Goal: Task Accomplishment & Management: Manage account settings

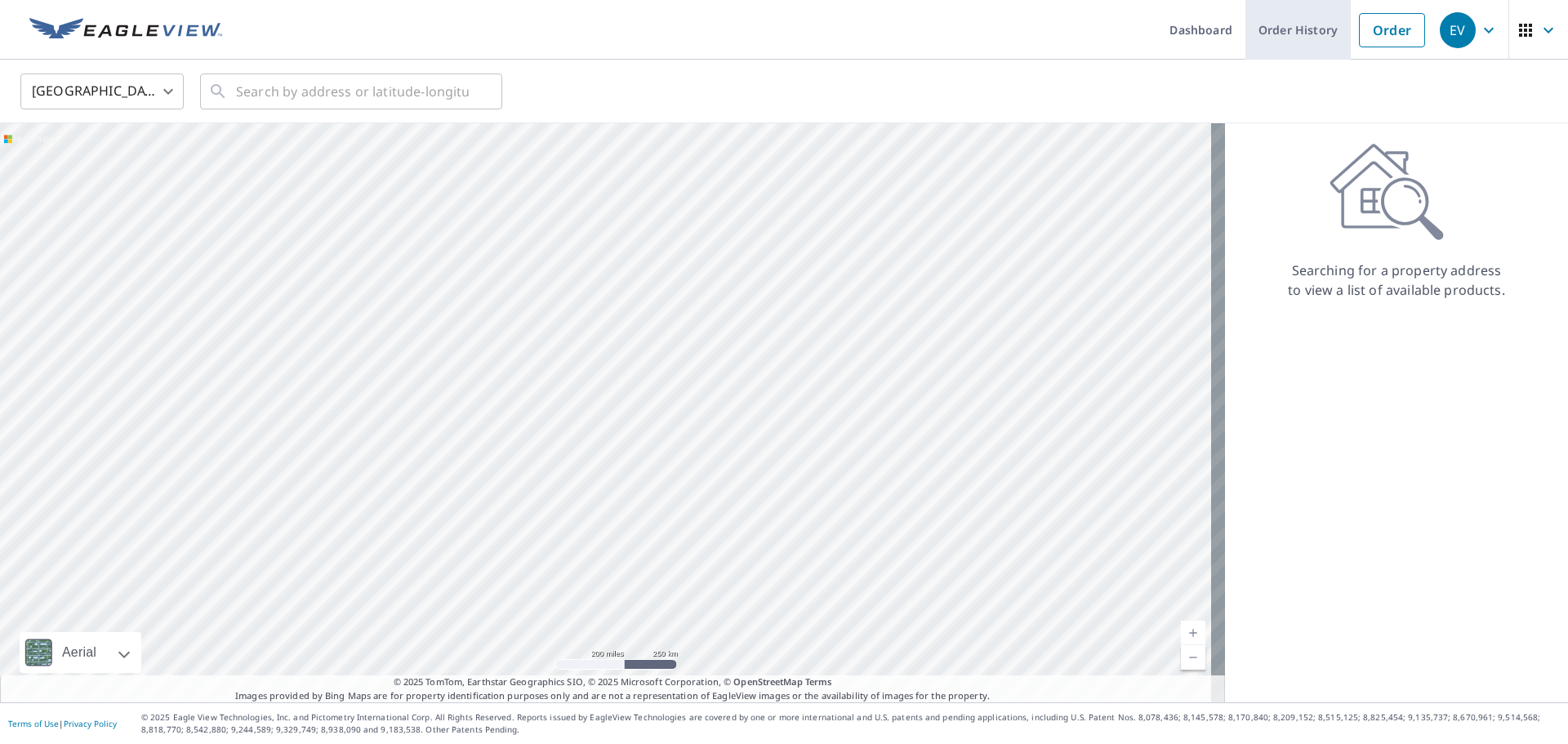
click at [1308, 42] on link "Order History" at bounding box center [1298, 29] width 105 height 60
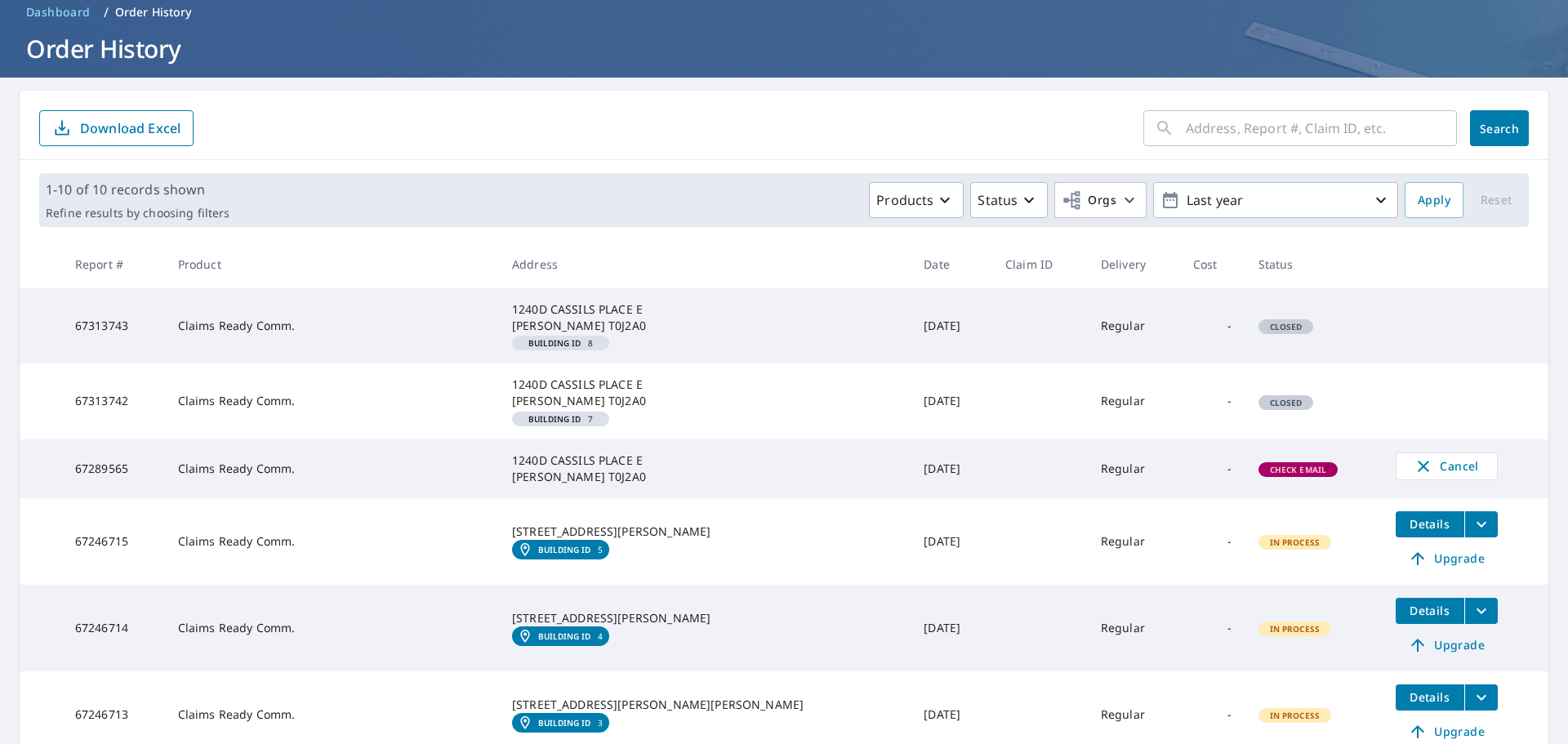
scroll to position [73, 0]
click at [330, 469] on td "Claims Ready Comm." at bounding box center [332, 468] width 334 height 59
click at [1260, 465] on span "Check Email" at bounding box center [1298, 469] width 77 height 11
click at [1180, 460] on td "-" at bounding box center [1213, 468] width 66 height 59
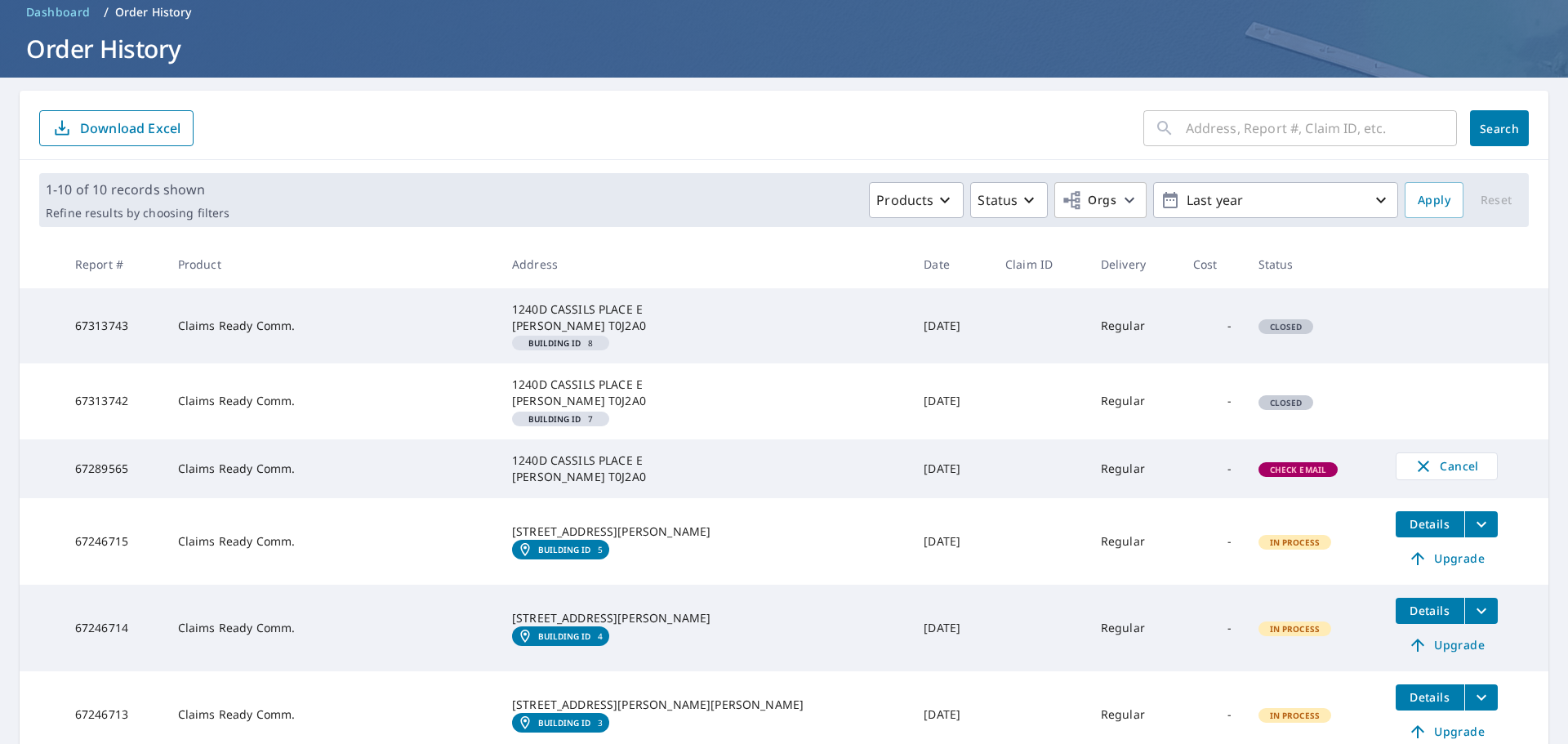
click at [1286, 464] on span "Check Email" at bounding box center [1298, 469] width 77 height 11
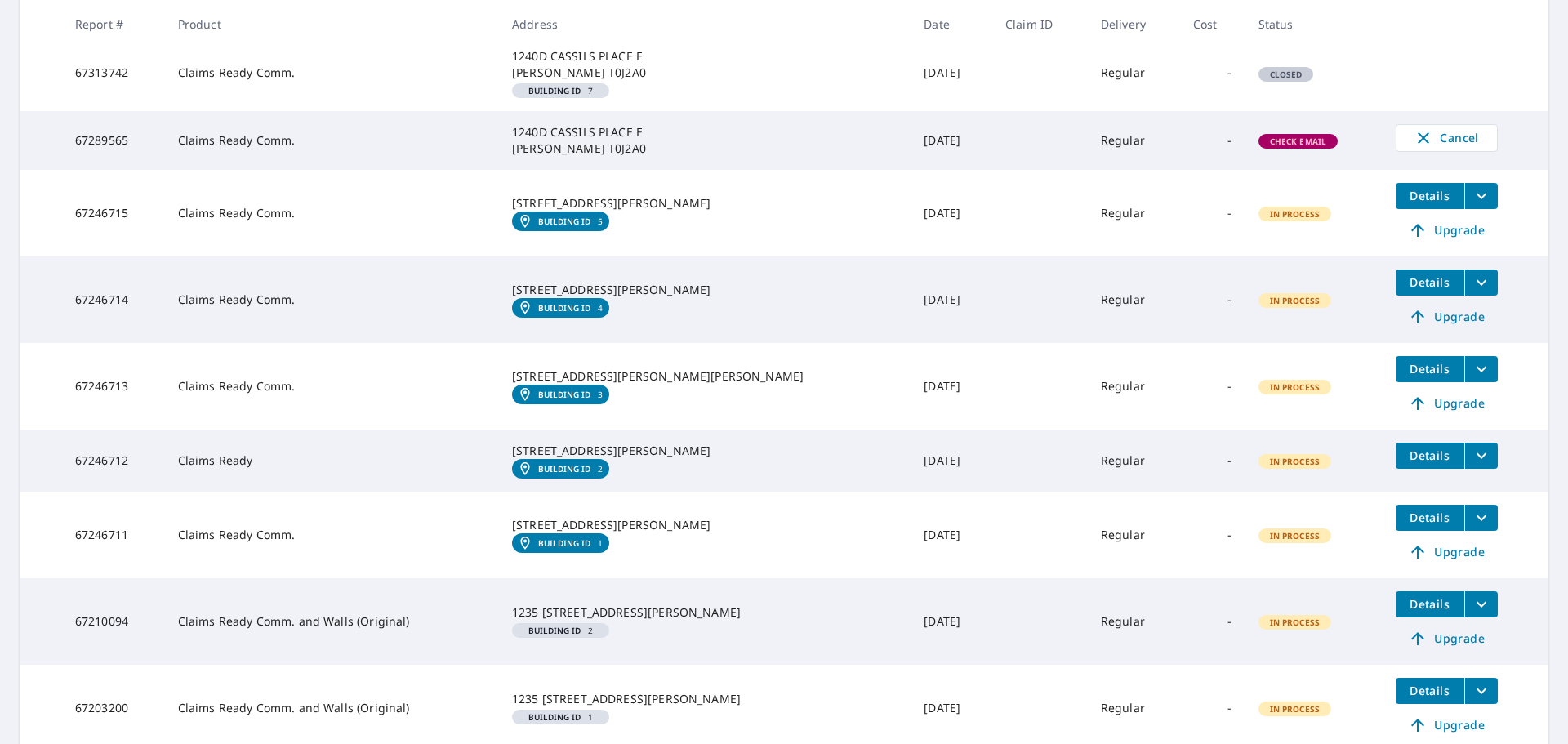
scroll to position [480, 0]
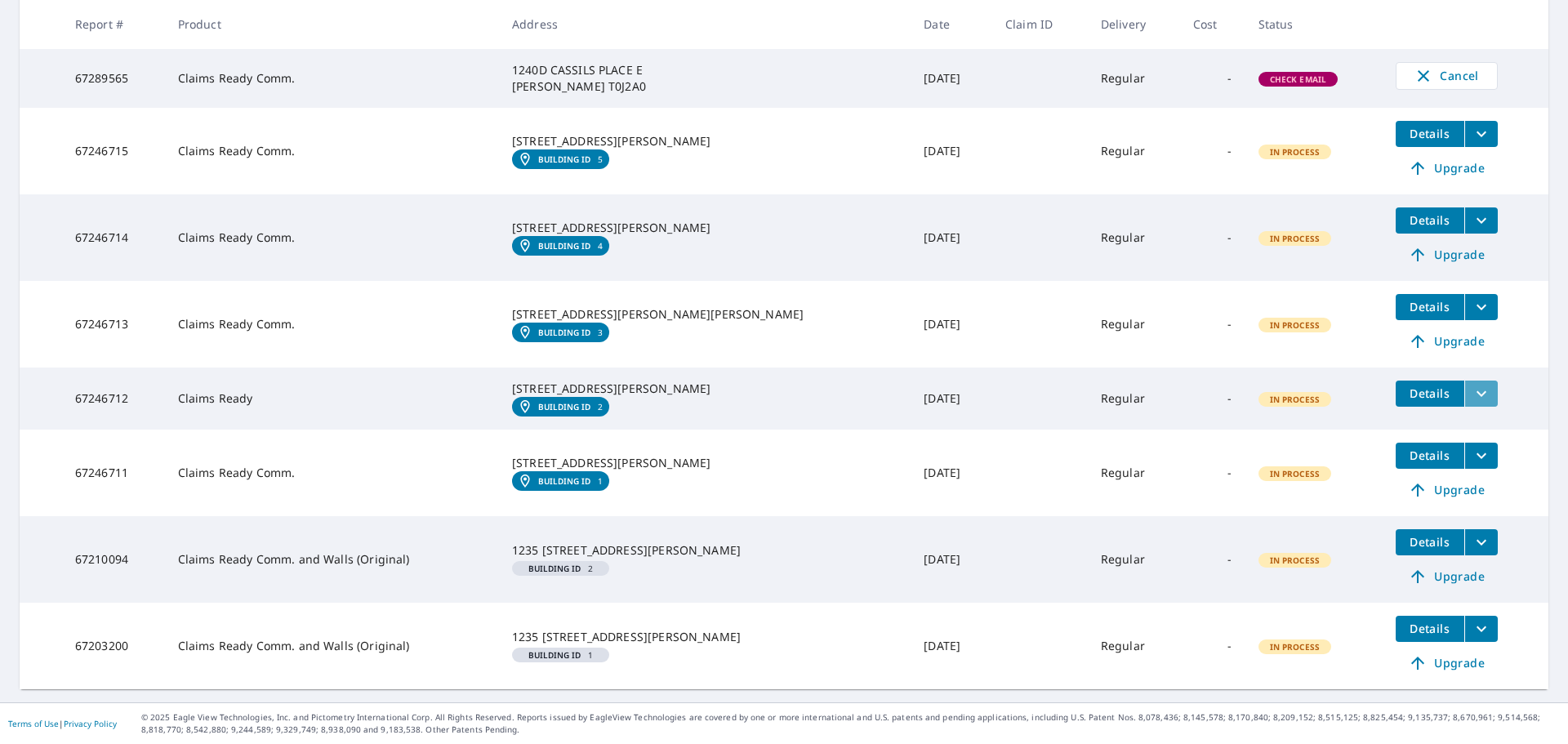
click at [1471, 384] on icon "filesDropdownBtn-67246712" at bounding box center [1481, 393] width 20 height 20
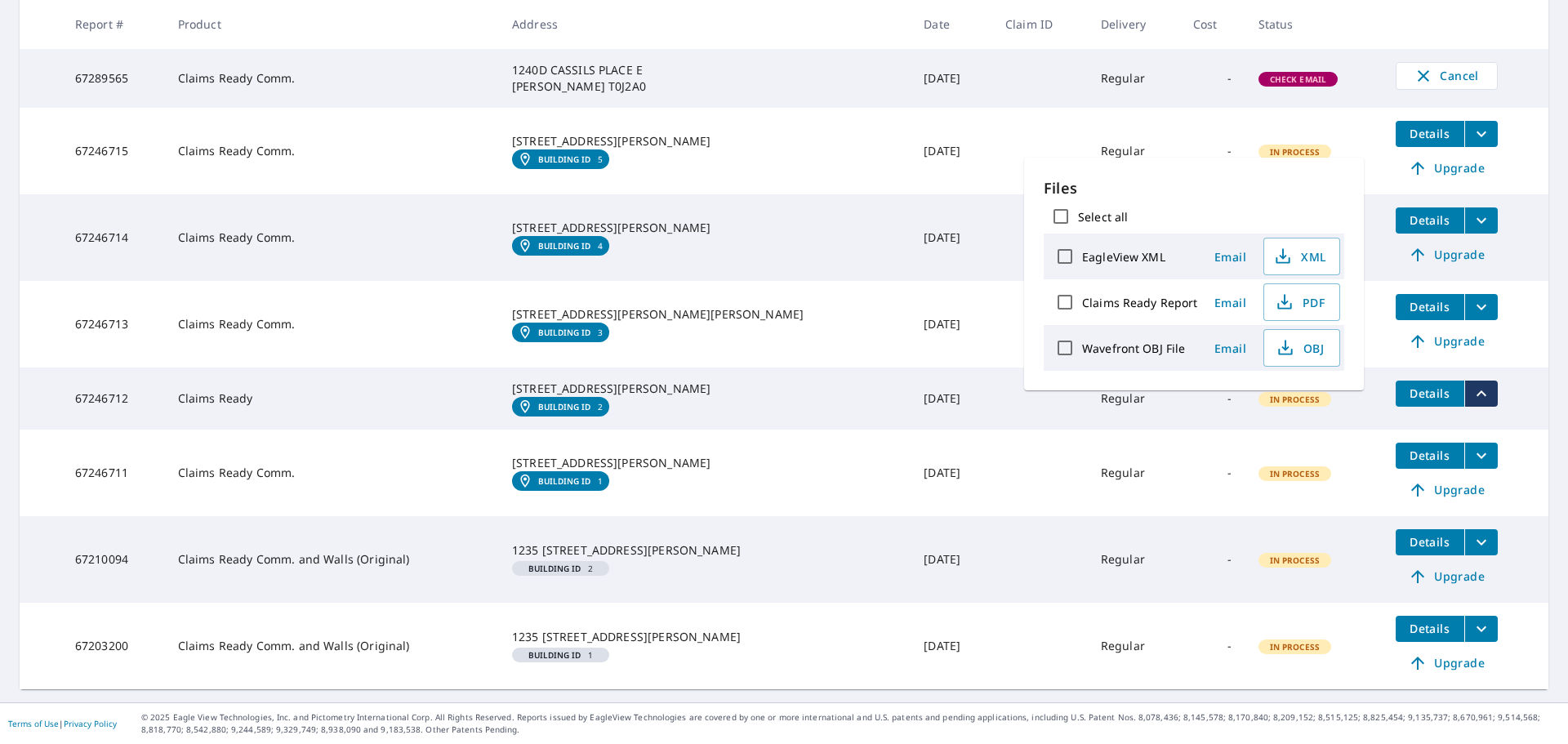
click at [911, 444] on td "[DATE]" at bounding box center [951, 473] width 82 height 86
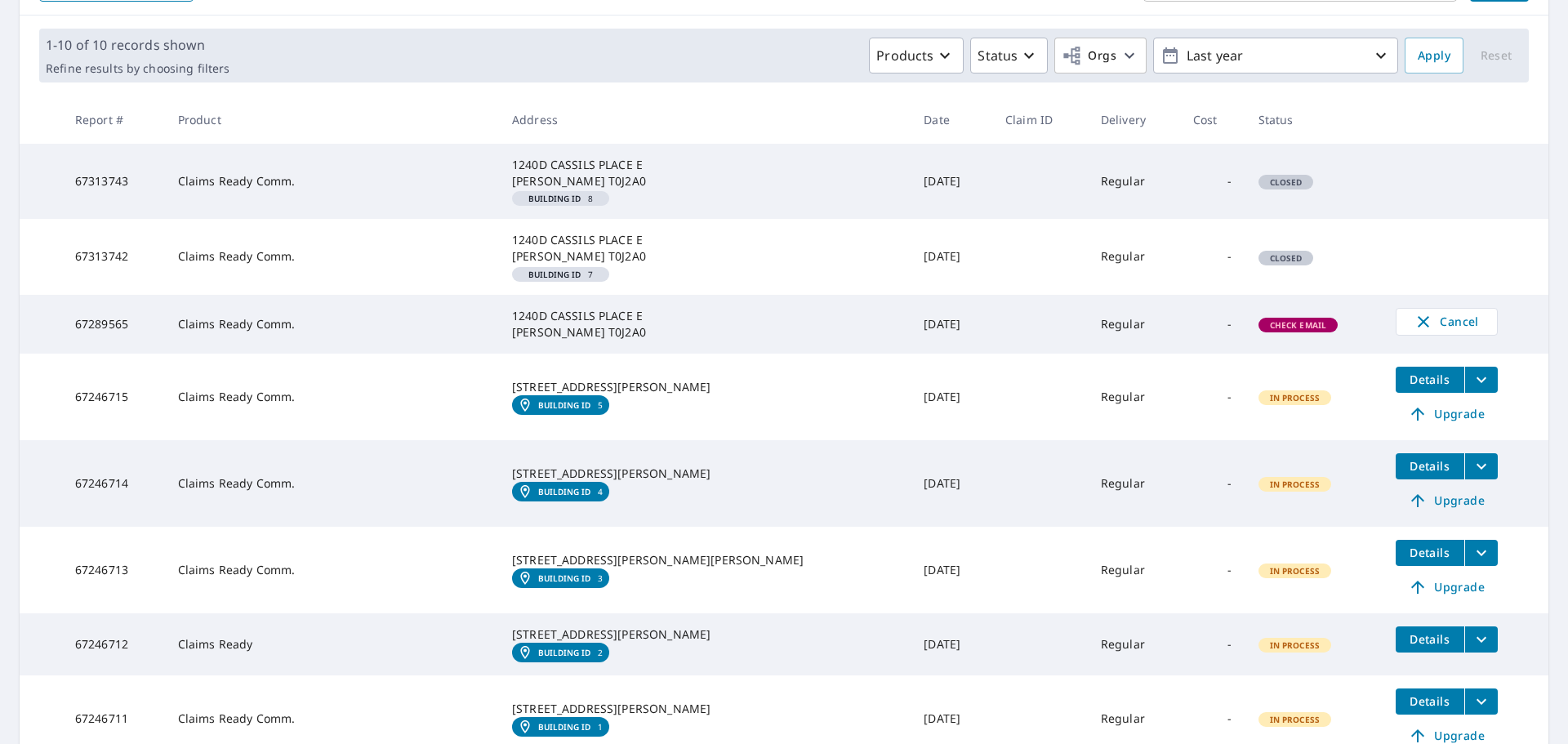
scroll to position [217, 0]
click at [1260, 327] on span "Check Email" at bounding box center [1298, 326] width 77 height 11
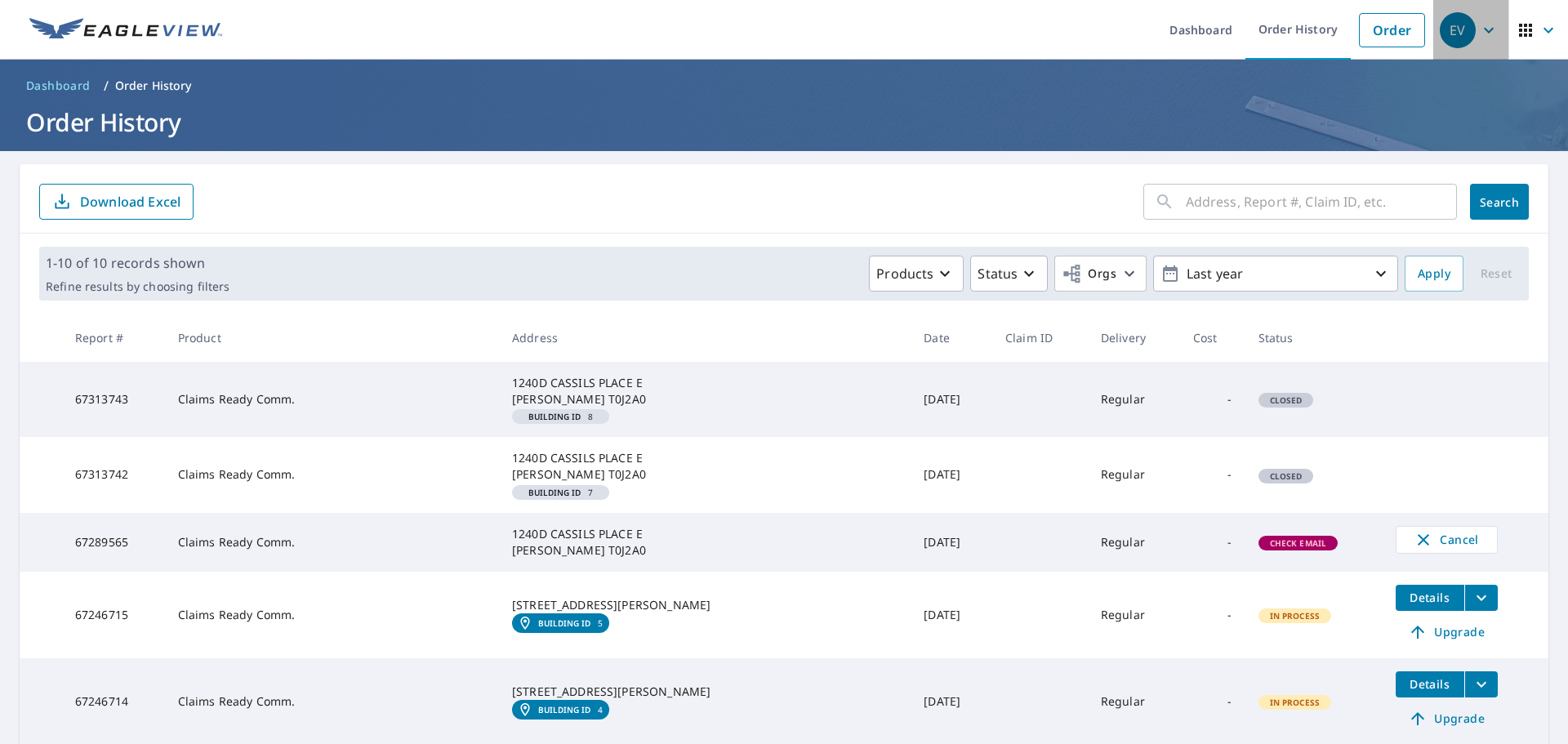
click at [1444, 37] on div "EV" at bounding box center [1457, 30] width 36 height 36
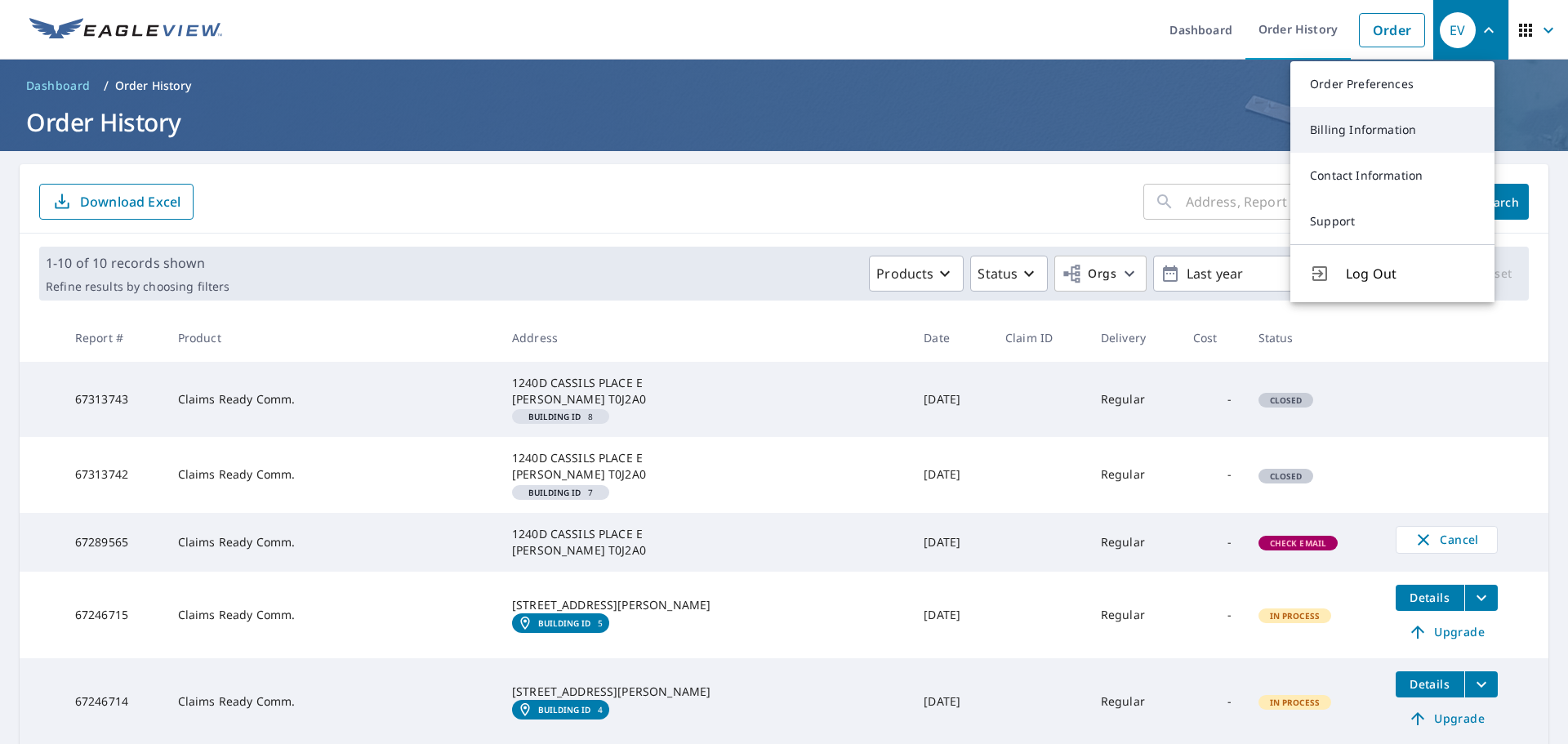
click at [1354, 115] on link "Billing Information" at bounding box center [1392, 130] width 204 height 46
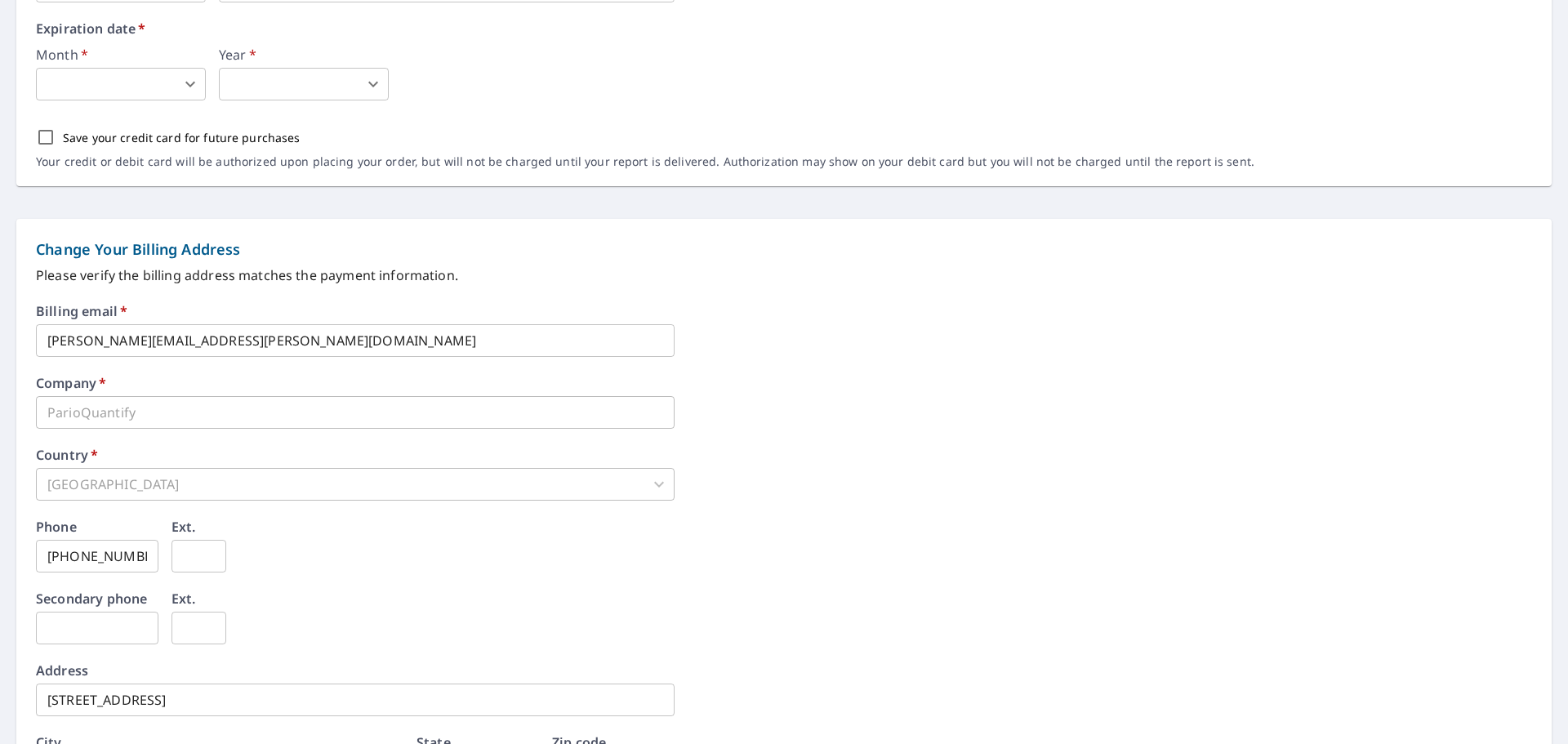
scroll to position [626, 0]
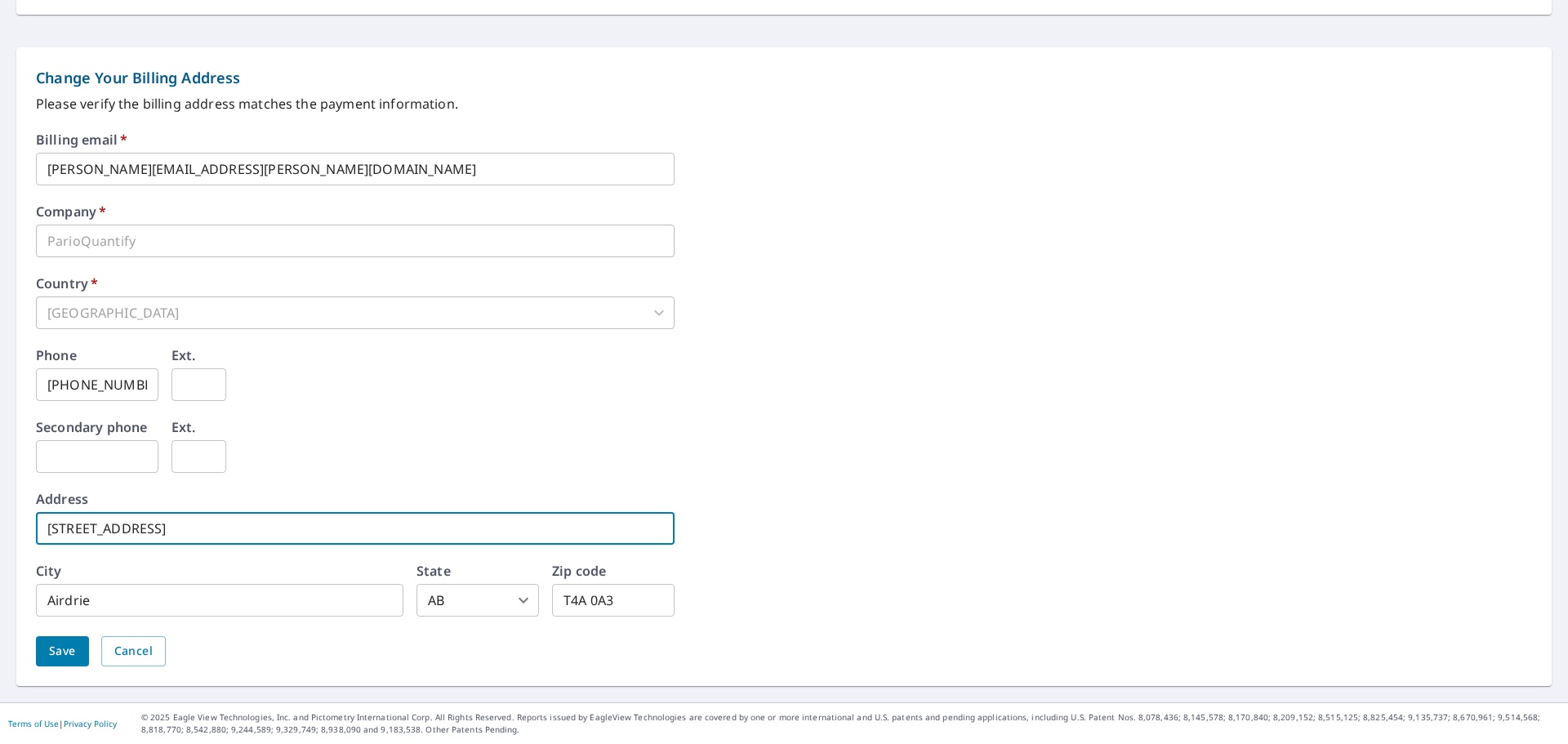
click at [234, 521] on input "[STREET_ADDRESS]" at bounding box center [355, 529] width 638 height 33
type input "6"
click at [502, 408] on div "Phone [PHONE_NUMBER] ​ Ext. ​" at bounding box center [784, 385] width 1496 height 72
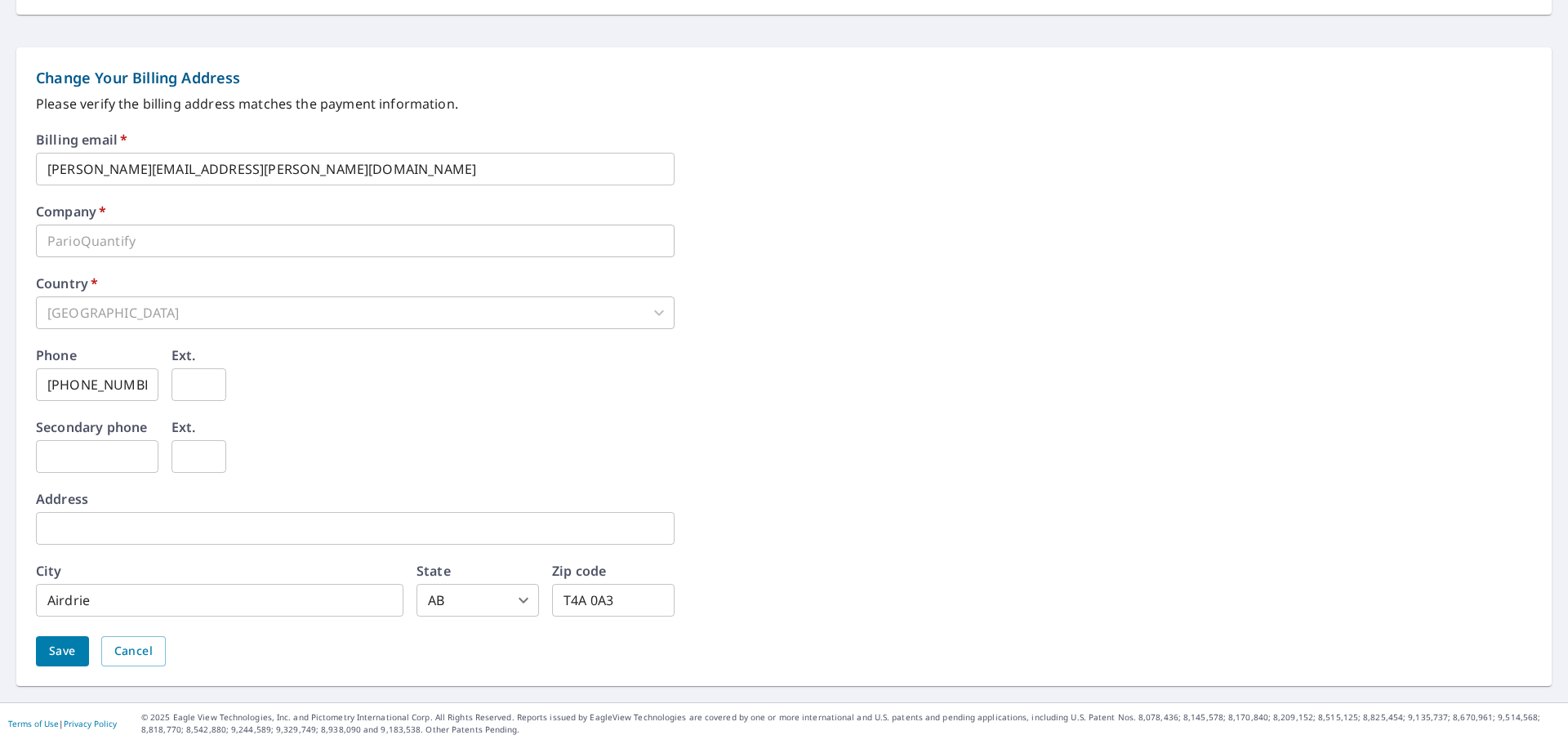
click at [54, 651] on span "Save" at bounding box center [62, 652] width 27 height 21
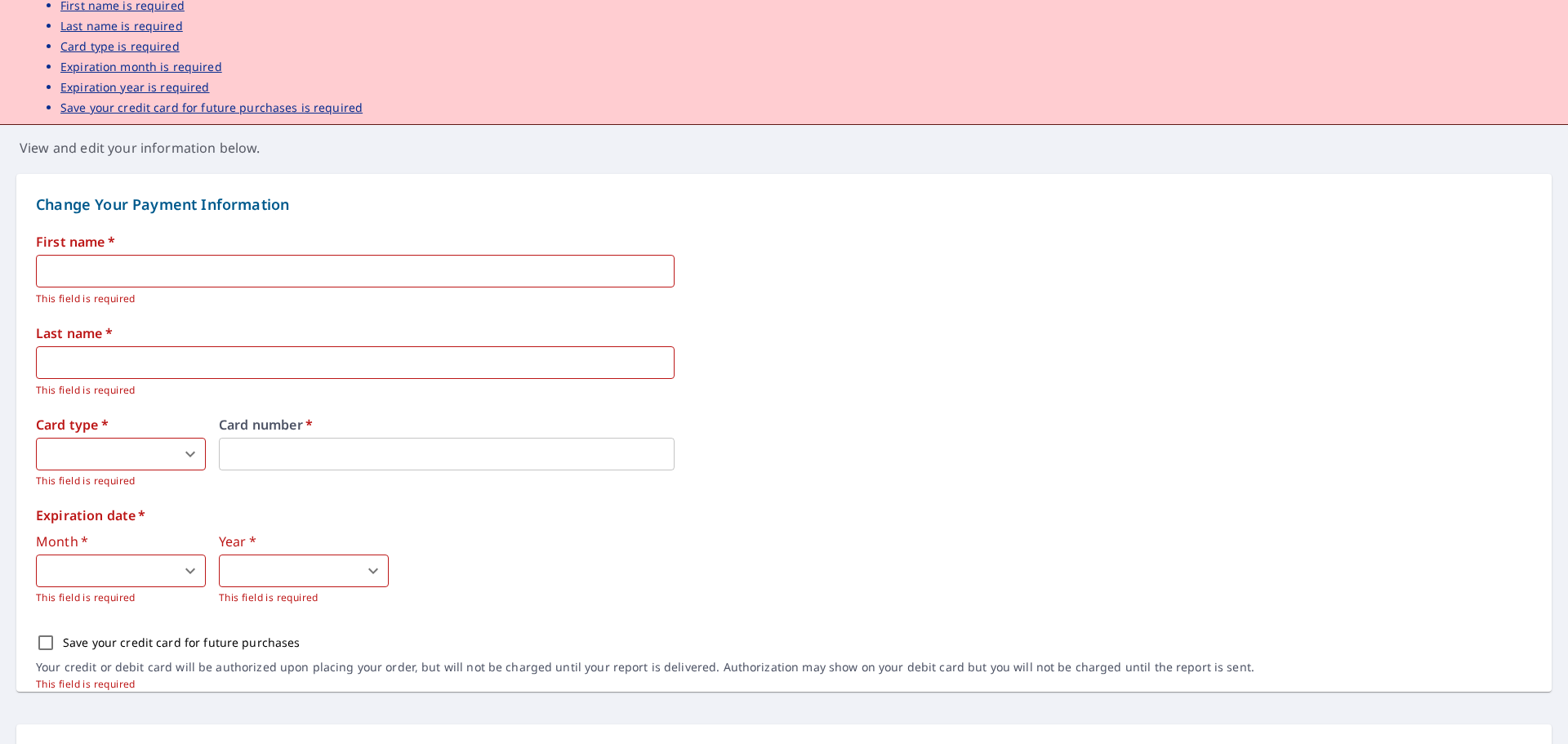
scroll to position [124, 0]
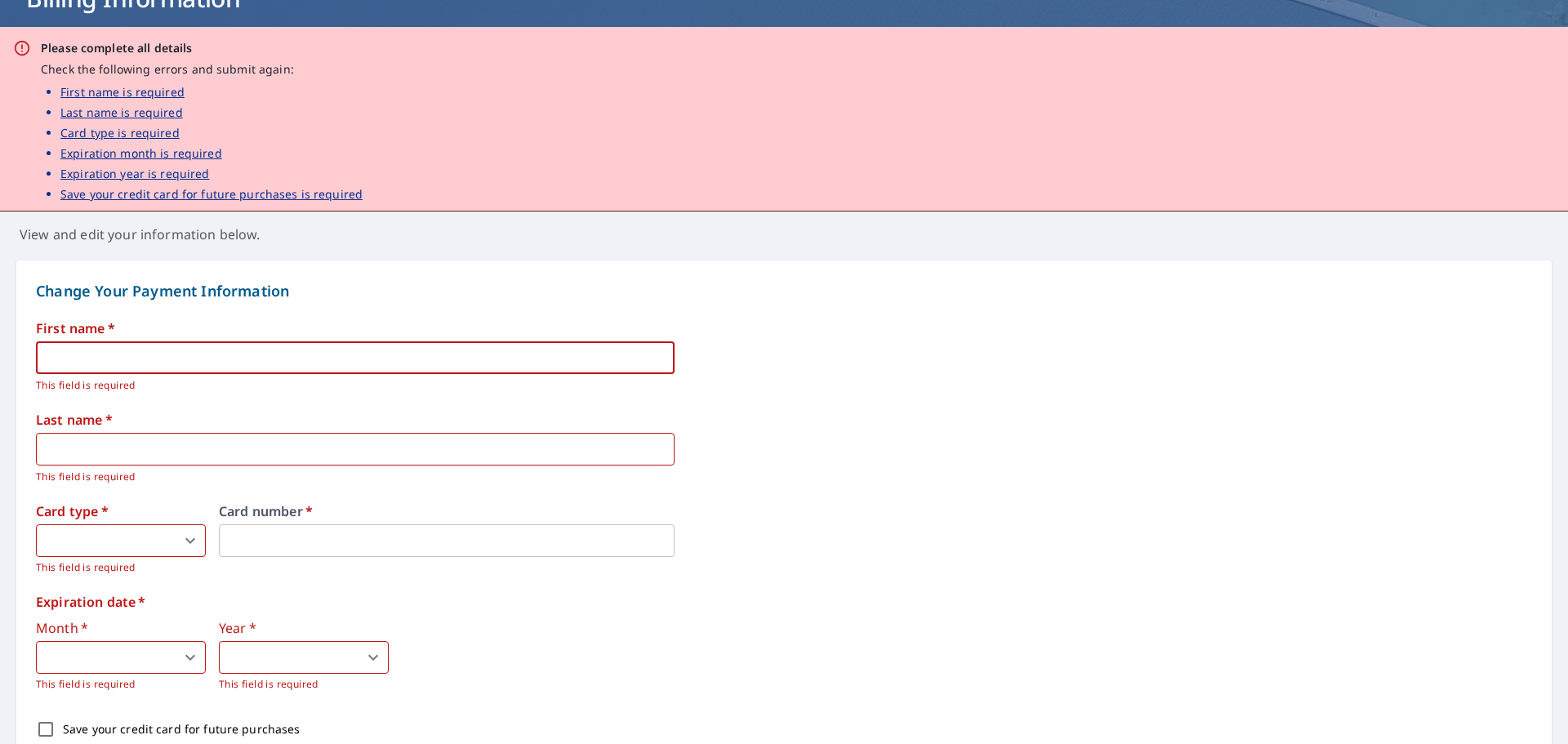
click at [306, 363] on input "text" at bounding box center [355, 358] width 638 height 33
type input "[PERSON_NAME]"
type input "[PERSON_NAME][EMAIL_ADDRESS][DOMAIN_NAME]"
type input "[PHONE_NUMBER]"
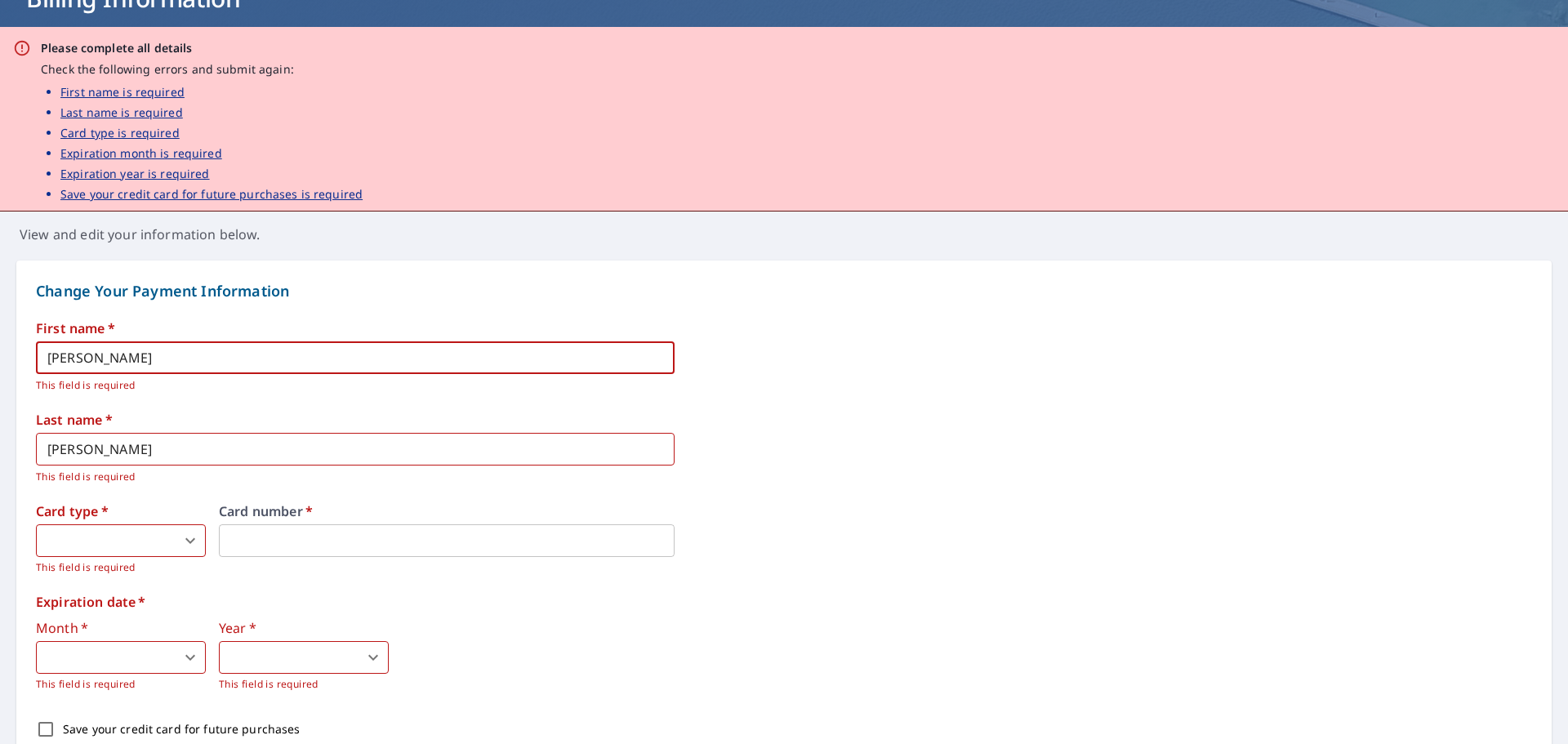
type input "[STREET_ADDRESS]"
type input "[PHONE_NUMBER]"
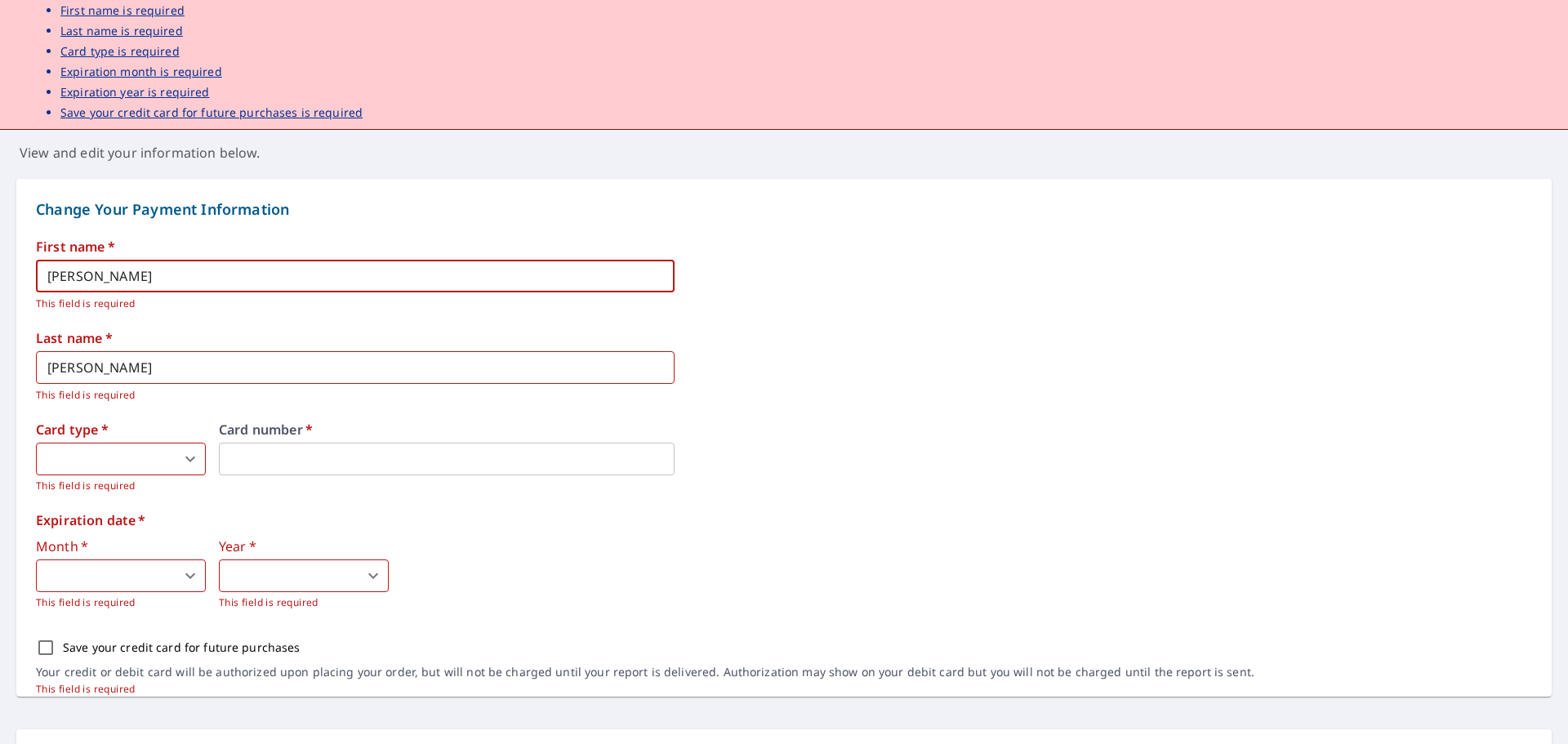
scroll to position [207, 0]
click at [136, 455] on body "EV EV Dashboard Order History Order EV Dashboard / Billing Information Billing …" at bounding box center [784, 372] width 1568 height 744
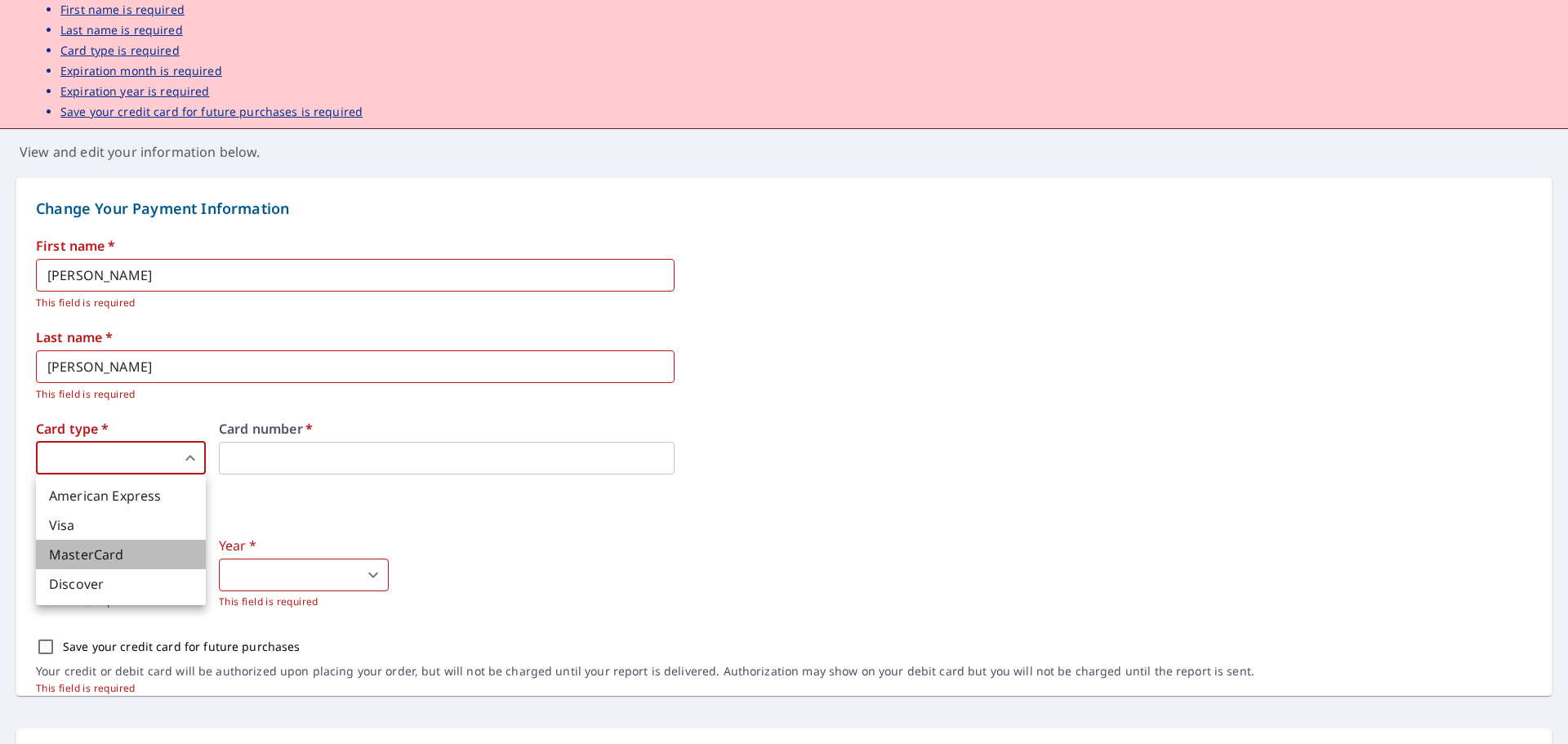
click at [81, 554] on li "MasterCard" at bounding box center [121, 555] width 170 height 29
type input "3"
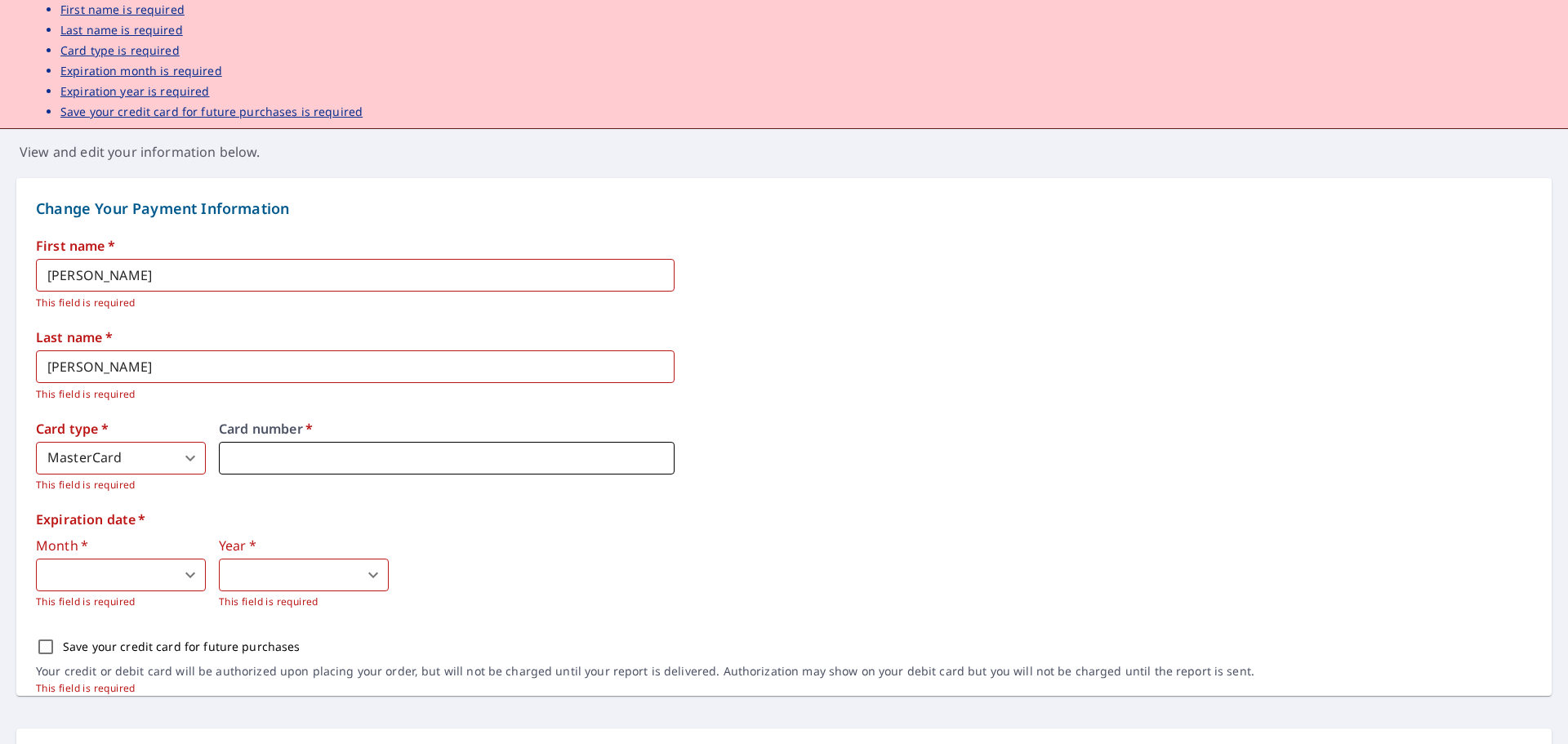
click at [344, 469] on iframe at bounding box center [446, 458] width 455 height 33
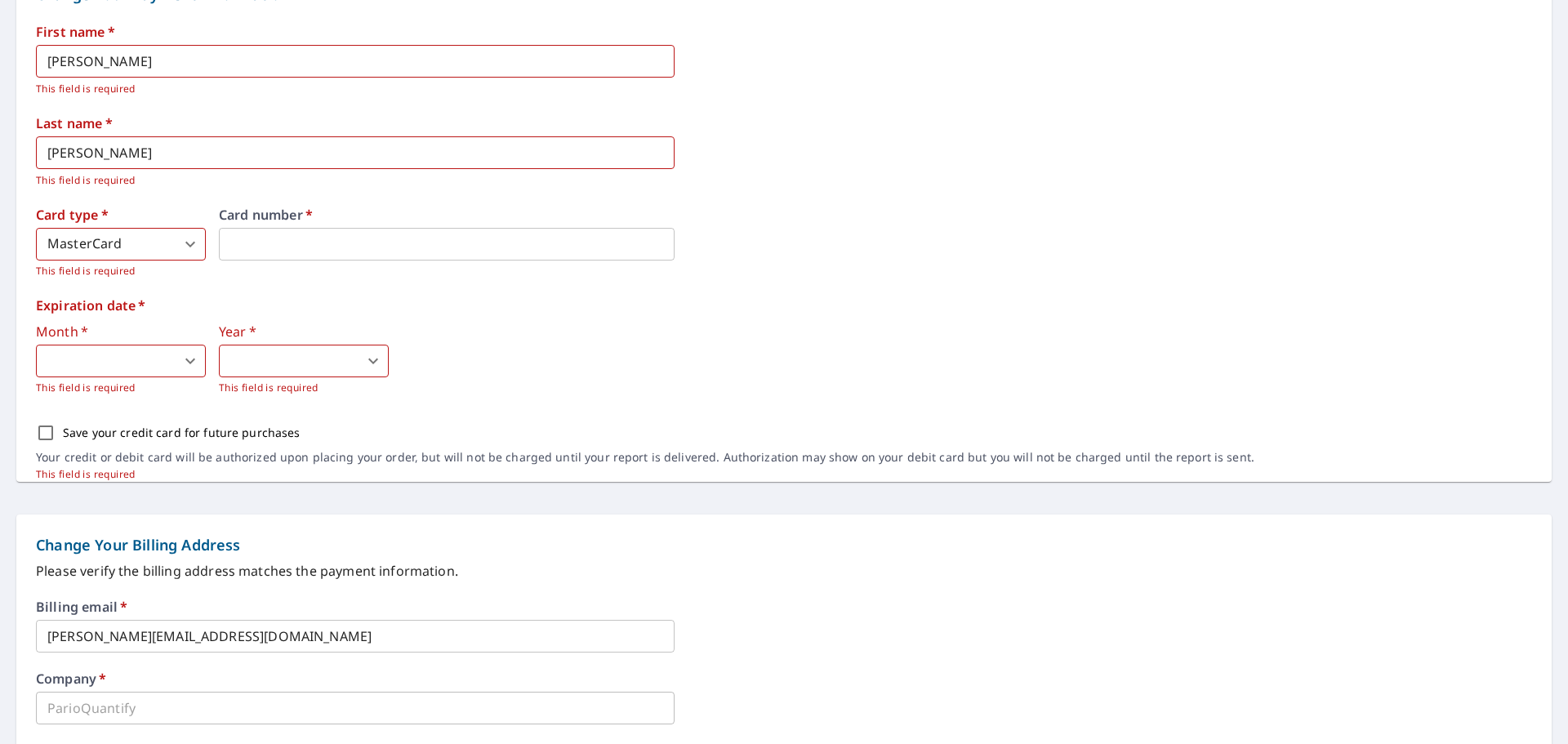
scroll to position [426, 0]
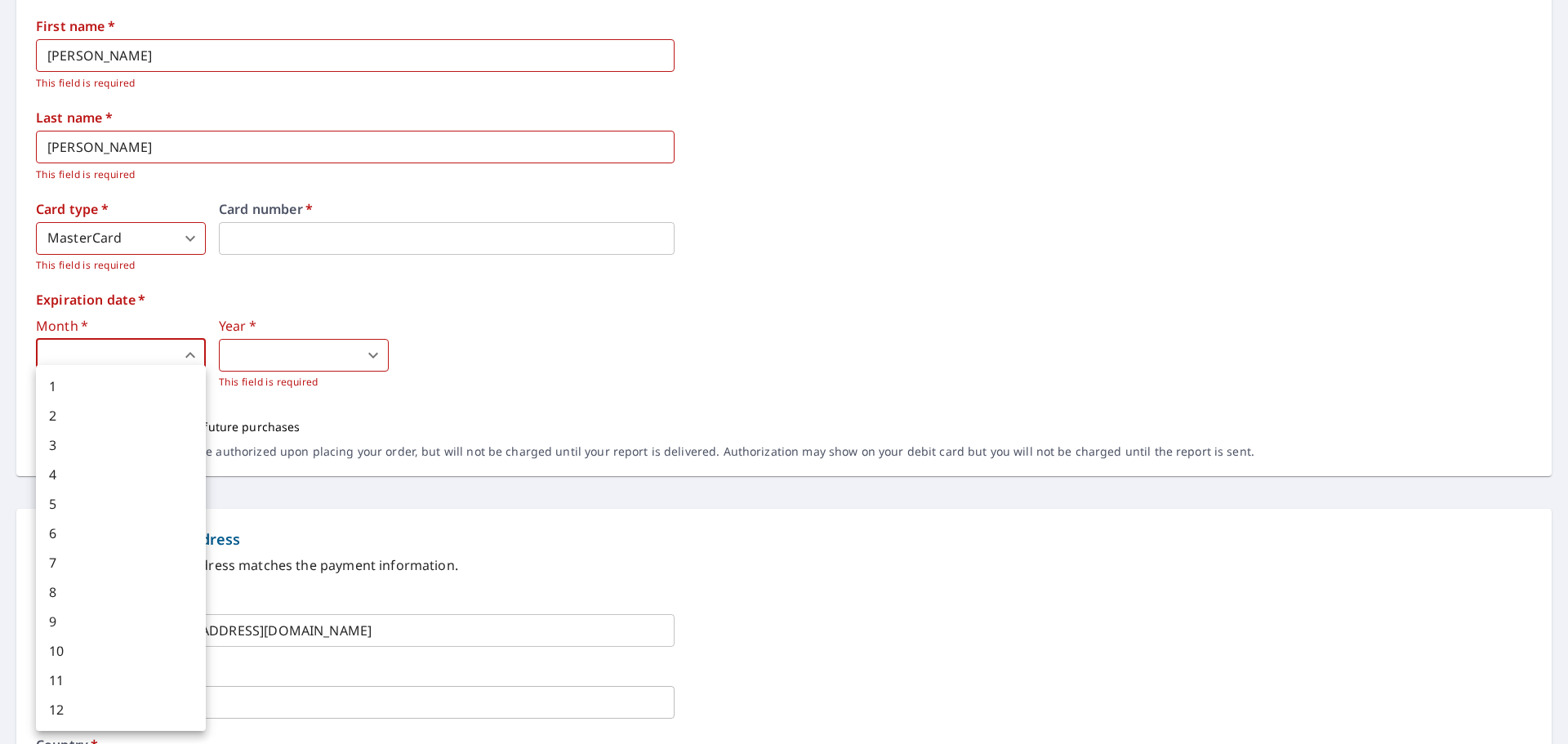
click at [167, 349] on body "EV EV Dashboard Order History Order EV Dashboard / Billing Information Billing …" at bounding box center [784, 372] width 1568 height 744
click at [77, 424] on li "2" at bounding box center [121, 416] width 170 height 29
type input "2"
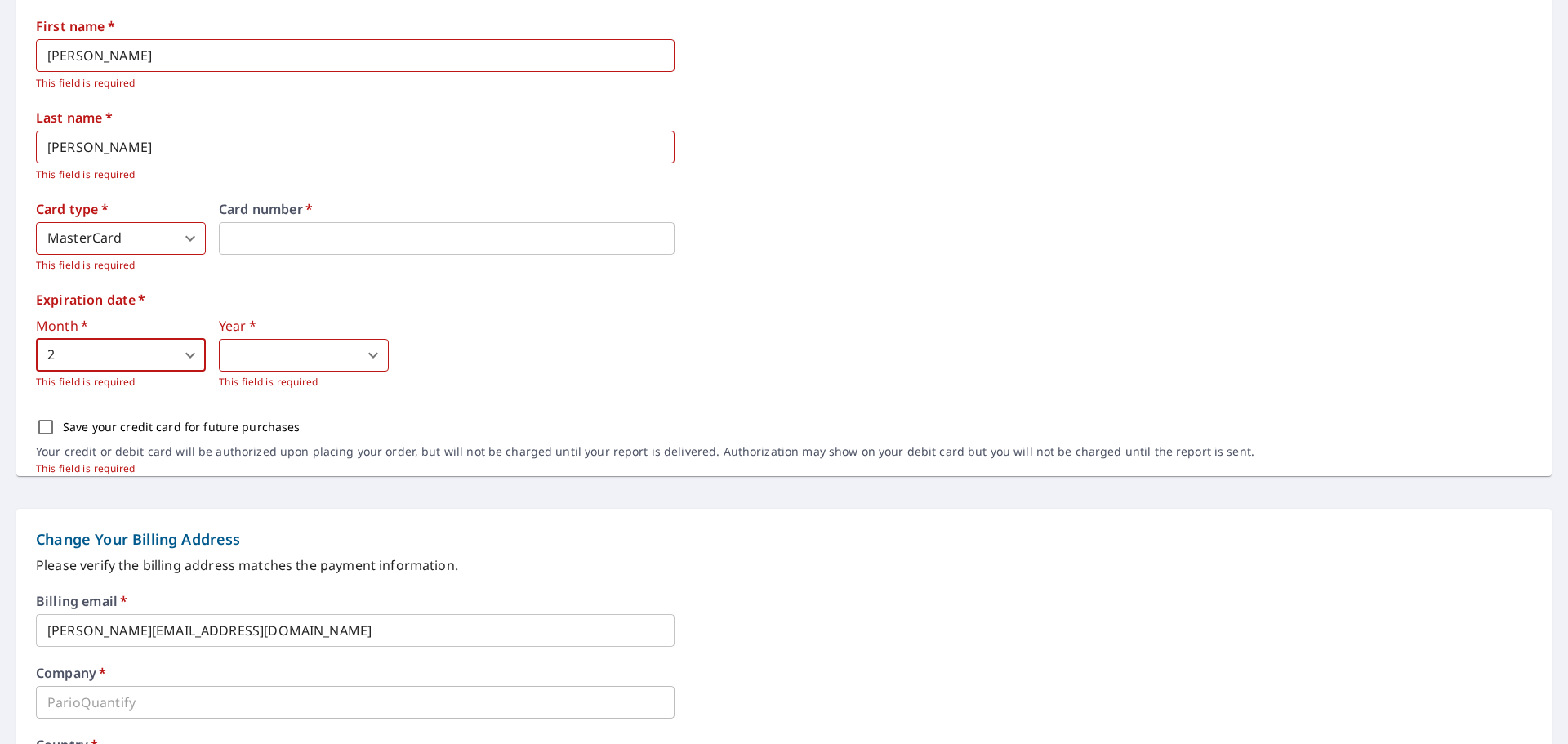
click at [321, 354] on body "EV EV Dashboard Order History Order EV Dashboard / Billing Information Billing …" at bounding box center [784, 372] width 1568 height 744
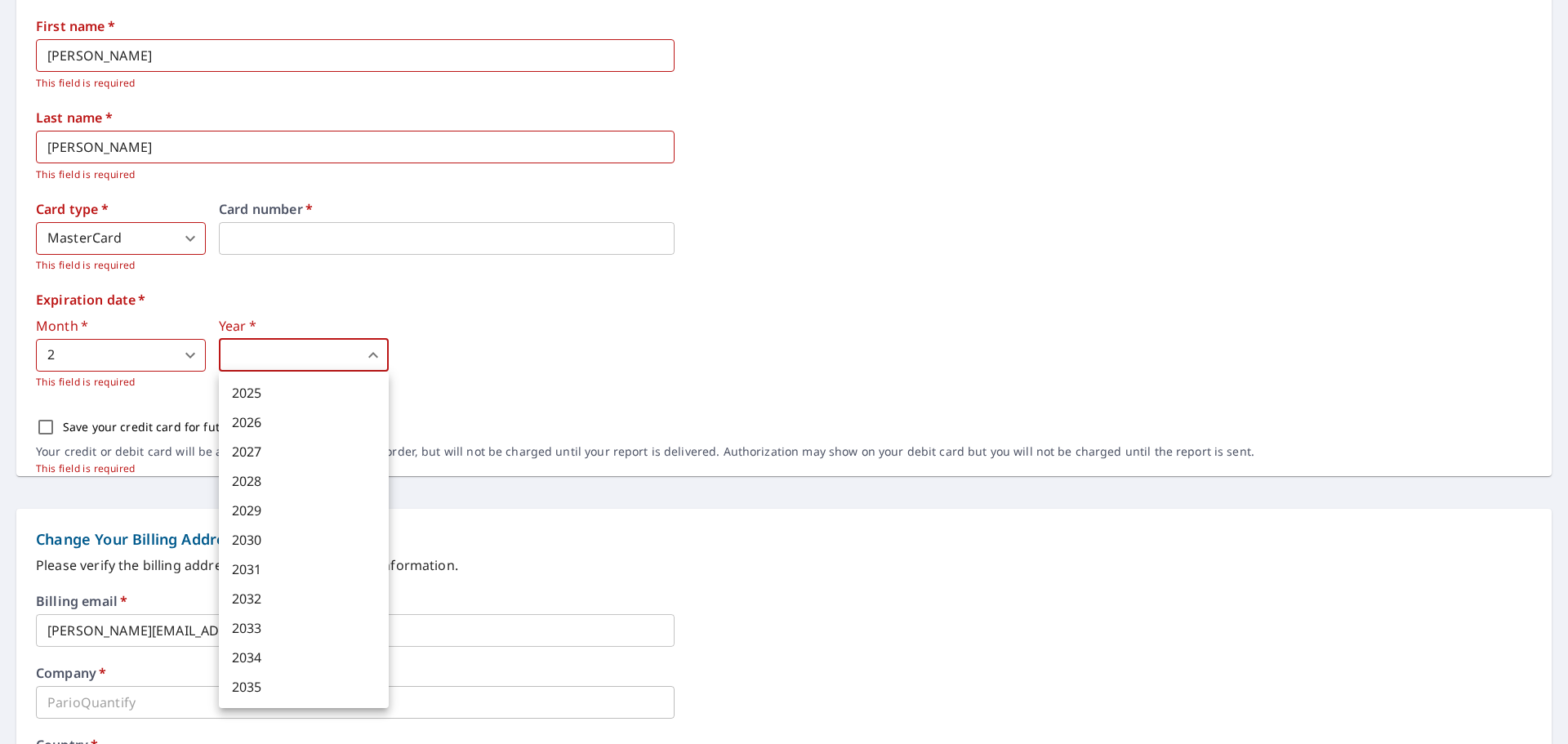
click at [261, 474] on li "2028" at bounding box center [303, 481] width 170 height 29
type input "2028"
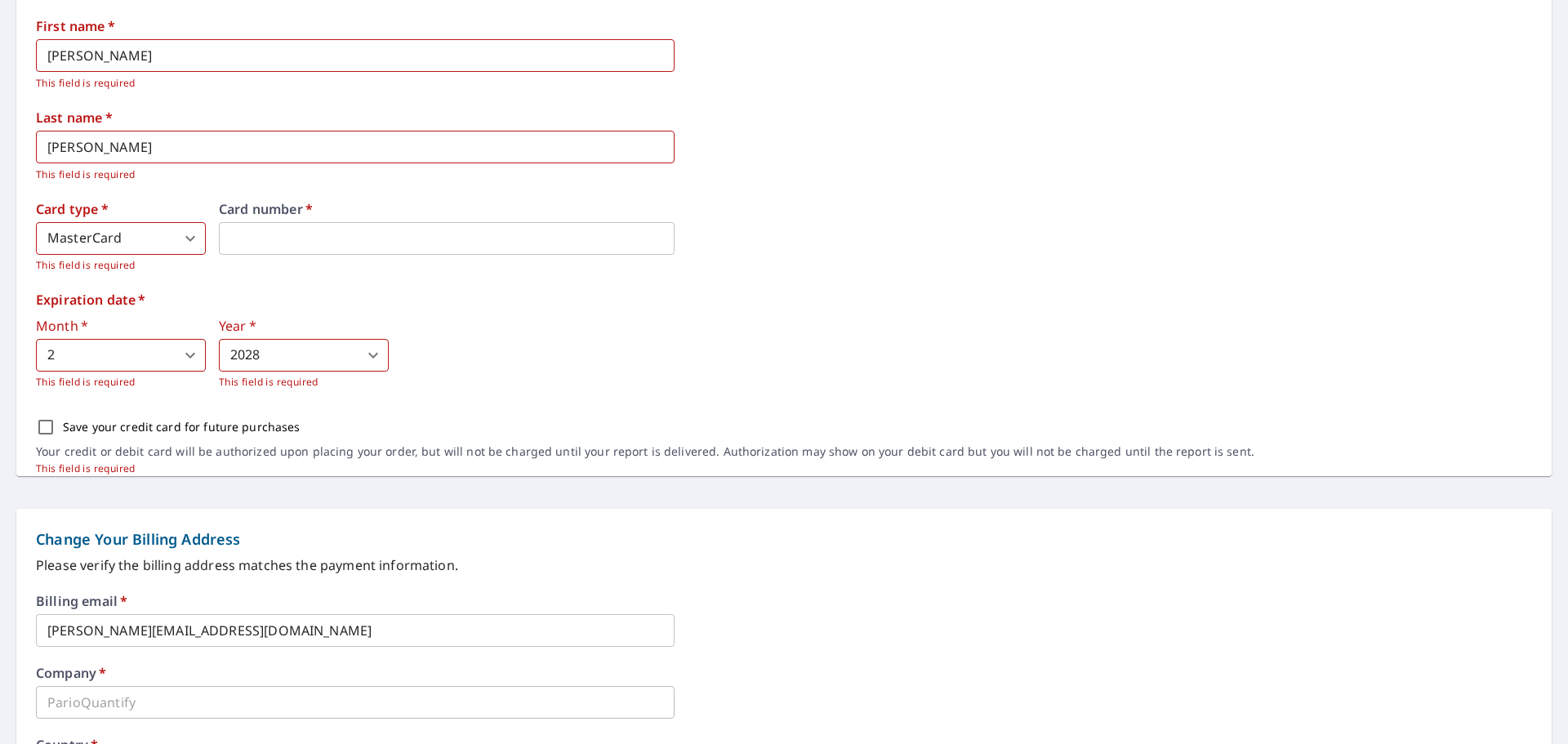
click at [772, 321] on div "Month   * 2 2 ​ This field is required Year   * 2028 2028 ​ This field is requi…" at bounding box center [784, 355] width 1496 height 71
click at [48, 429] on input "Save your credit card for future purchases" at bounding box center [46, 427] width 35 height 35
checkbox input "true"
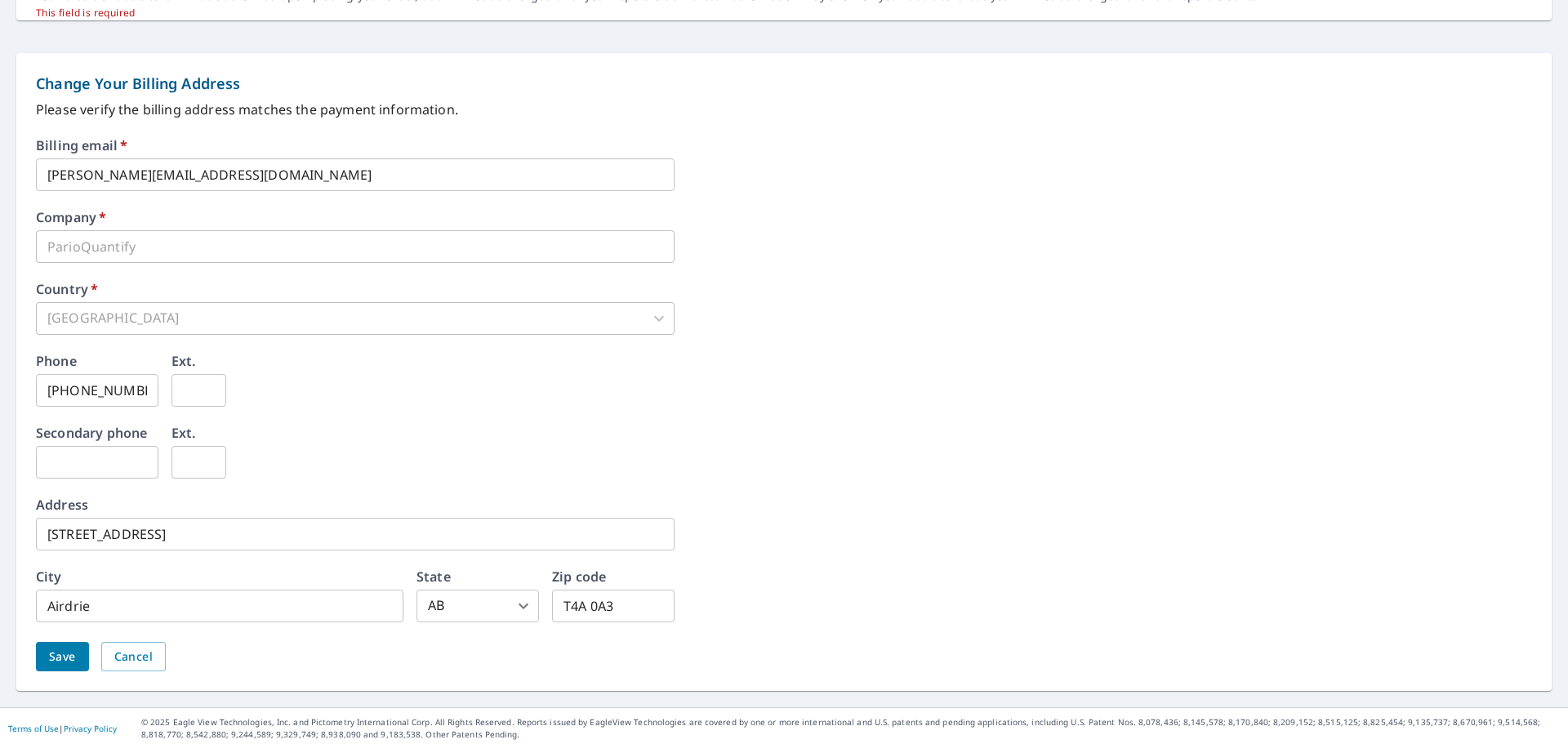
scroll to position [882, 0]
click at [48, 649] on button "Save" at bounding box center [62, 657] width 53 height 30
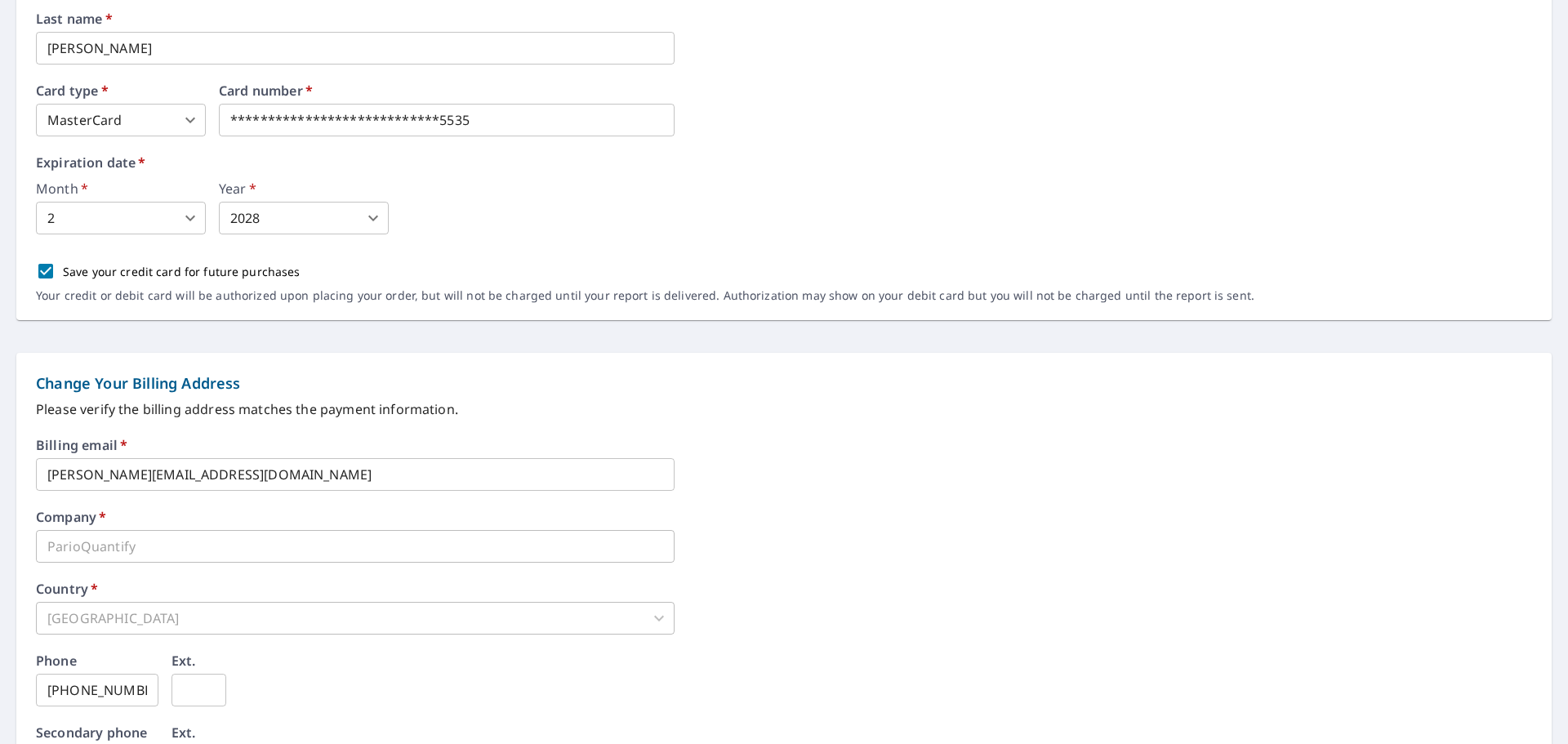
scroll to position [0, 0]
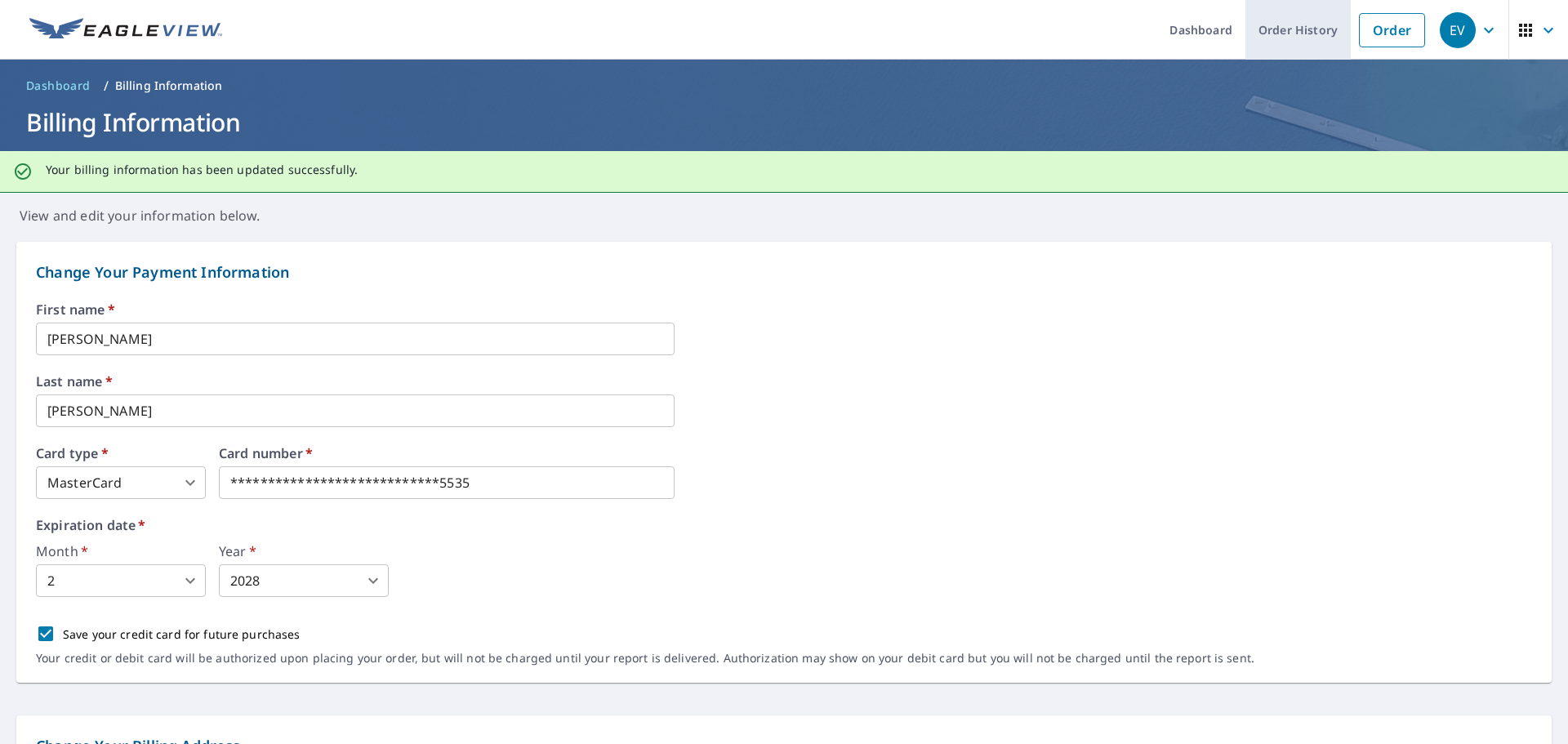
click at [1267, 30] on link "Order History" at bounding box center [1298, 29] width 105 height 60
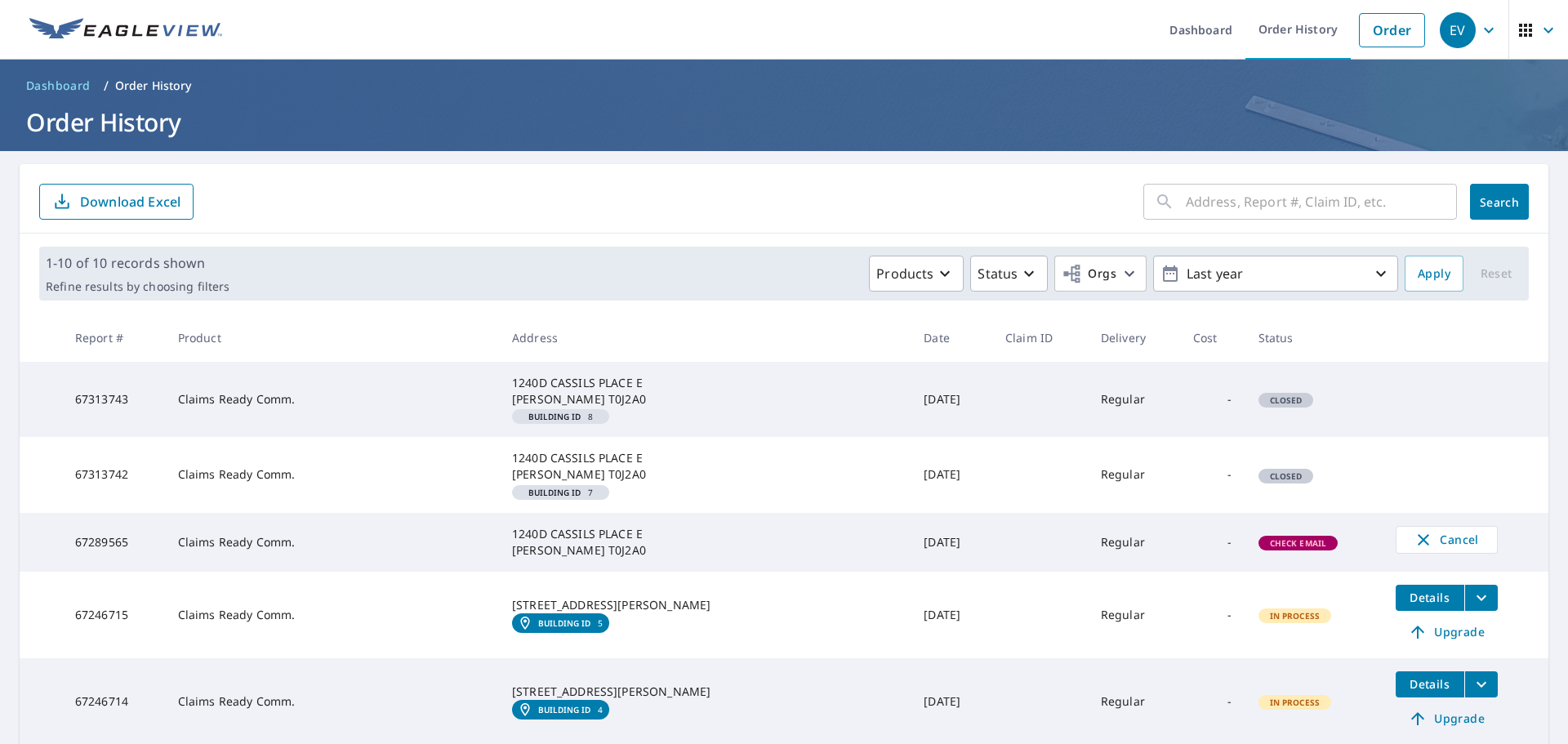
click at [1480, 37] on icon "button" at bounding box center [1489, 30] width 20 height 20
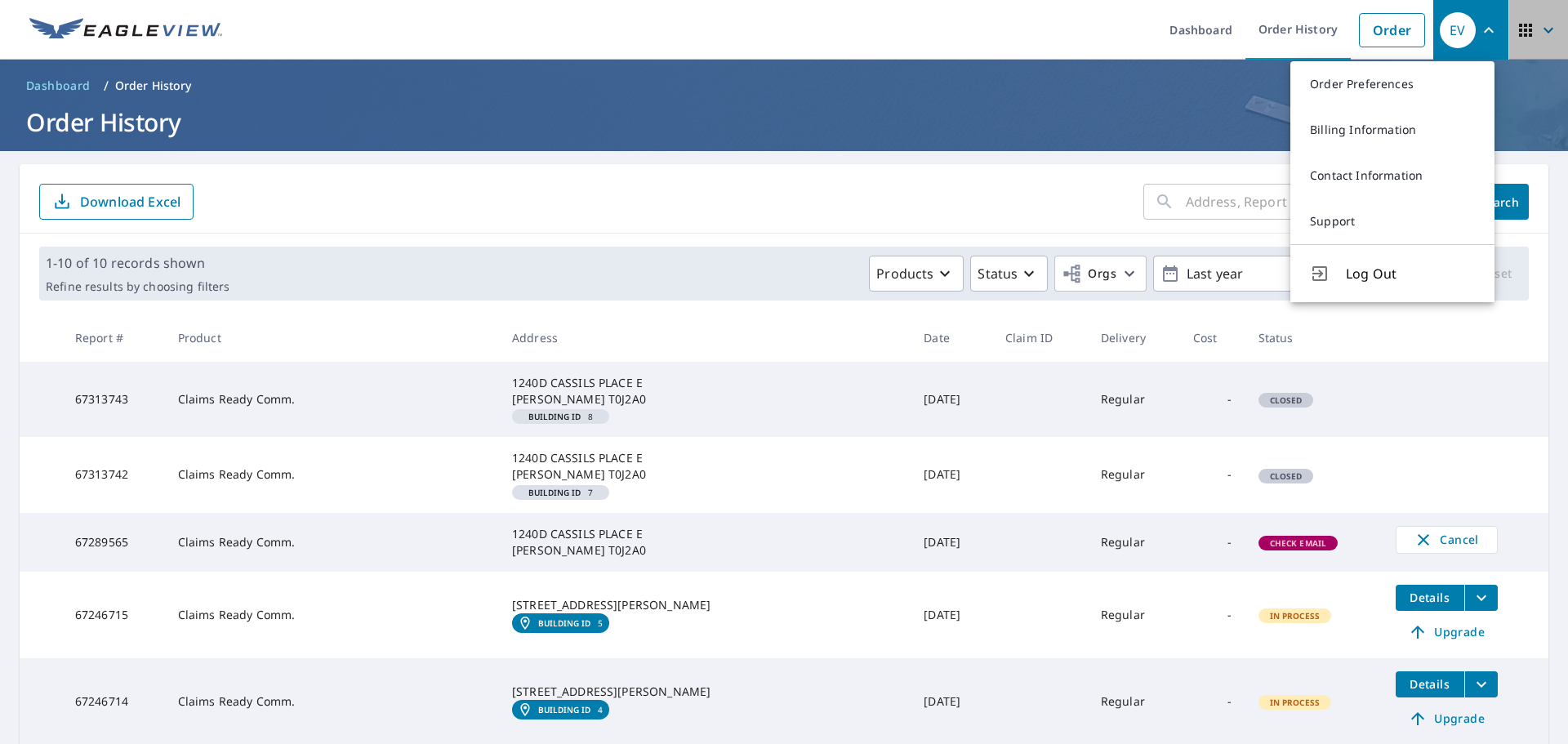
click at [1543, 37] on icon "button" at bounding box center [1548, 30] width 20 height 20
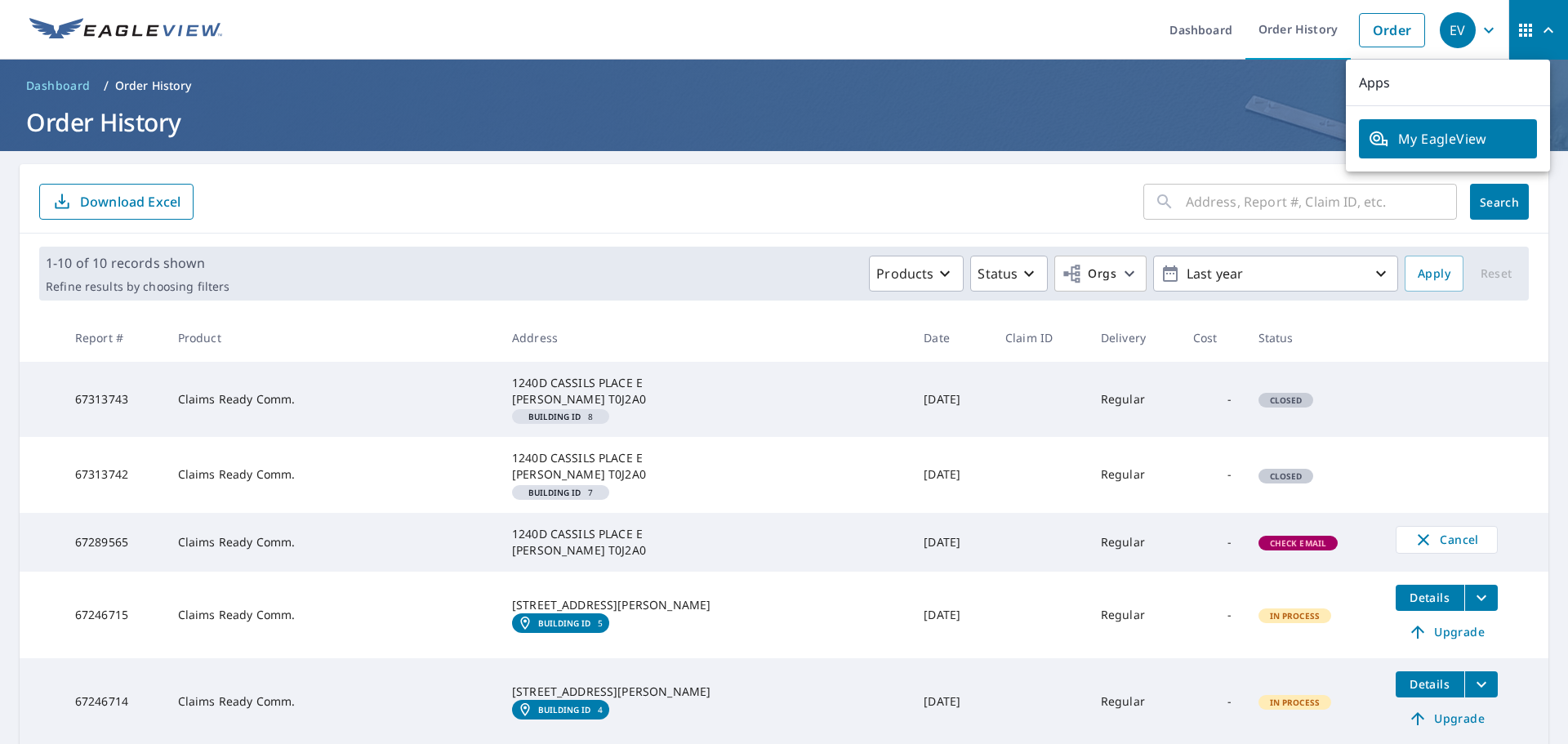
click at [1438, 149] on link "My EagleView" at bounding box center [1448, 138] width 178 height 39
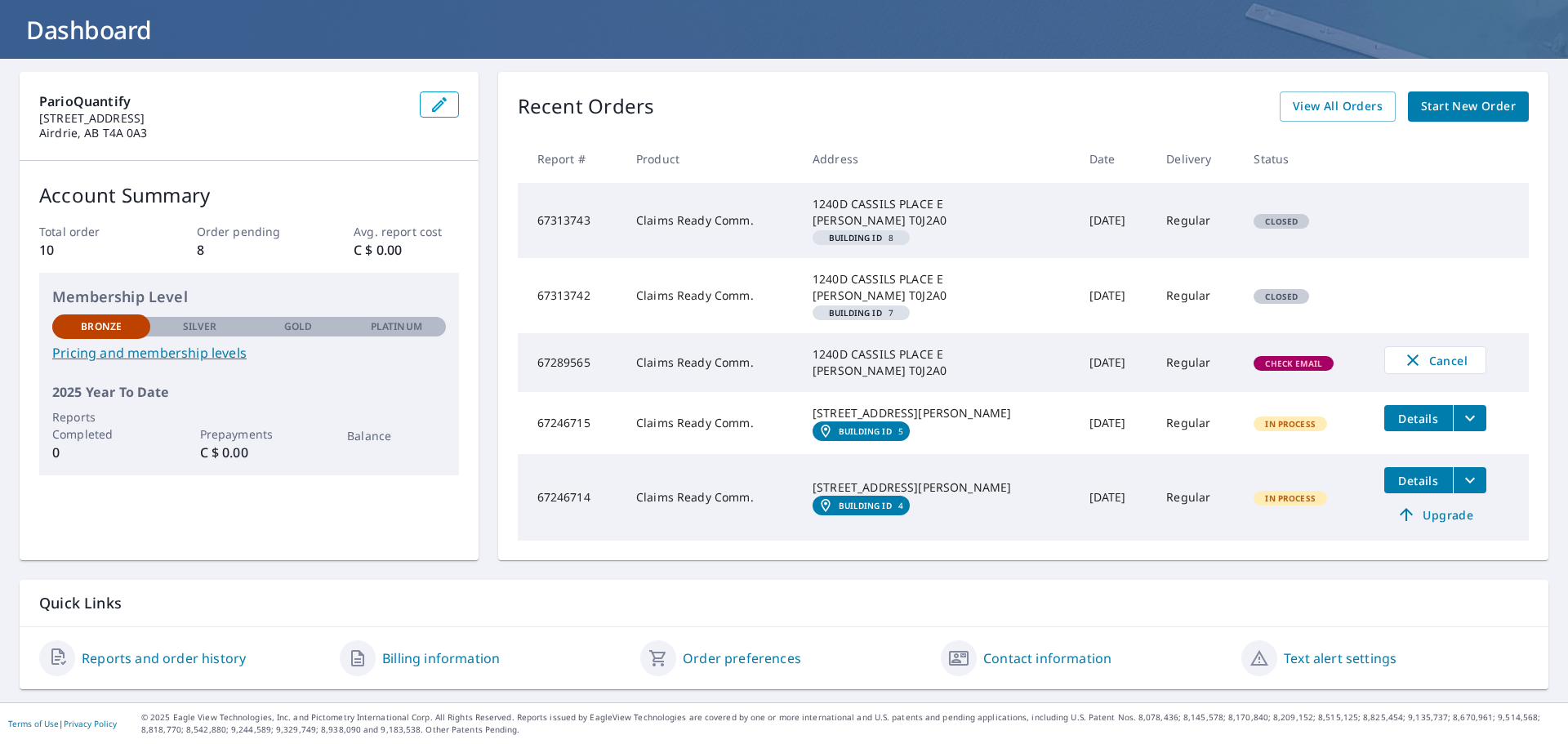
scroll to position [109, 0]
click at [404, 665] on link "Billing information" at bounding box center [441, 658] width 117 height 20
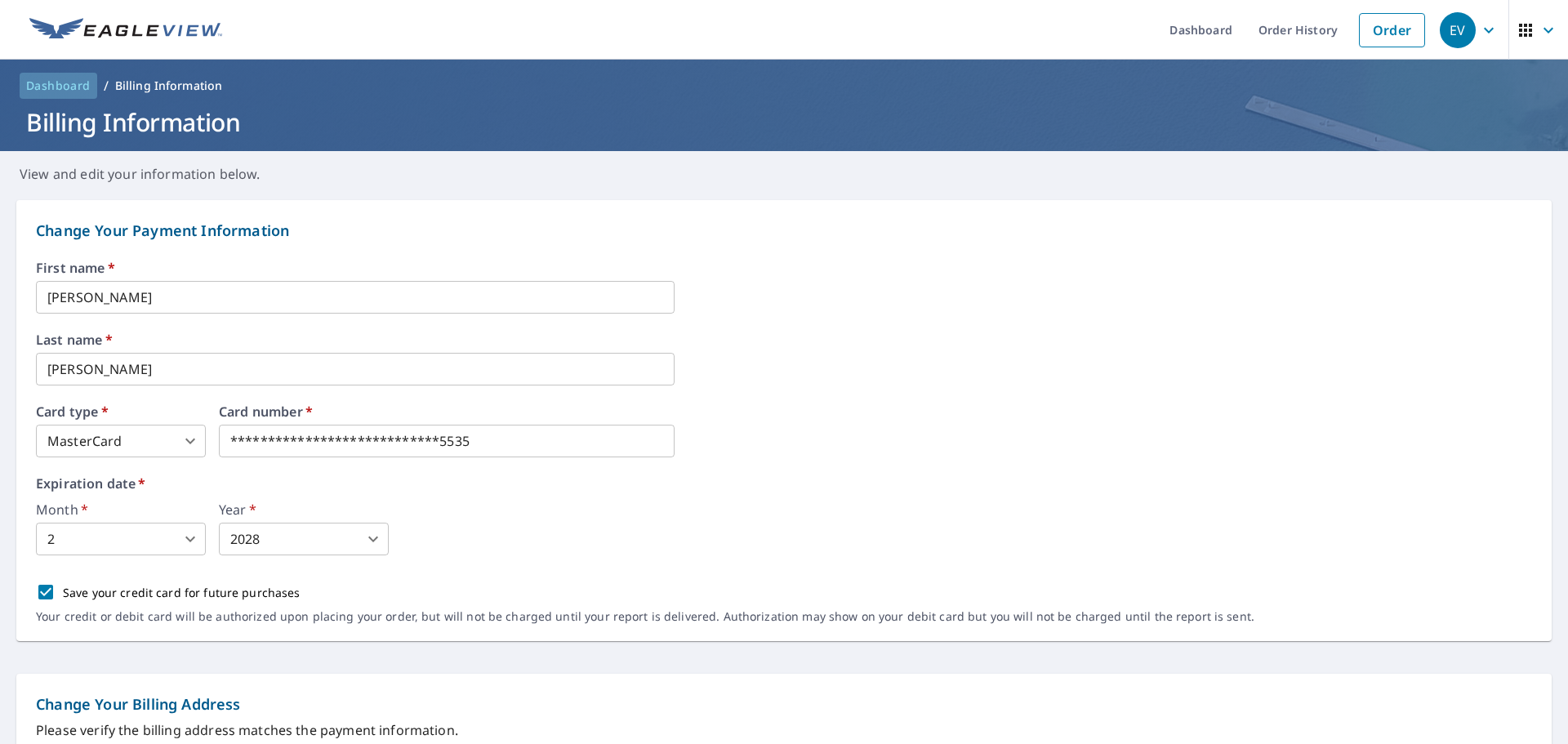
click at [74, 86] on span "Dashboard" at bounding box center [58, 86] width 65 height 16
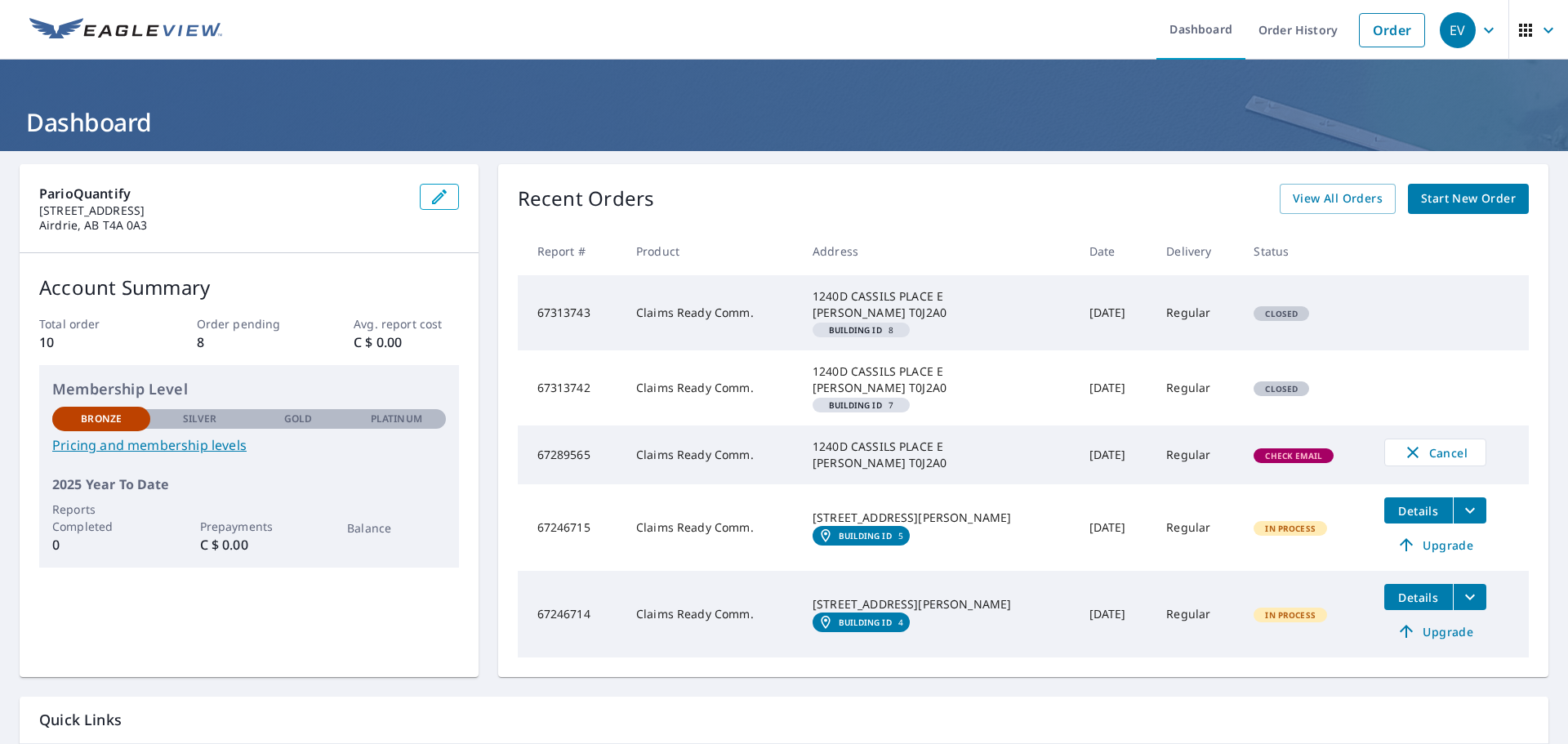
click at [435, 188] on icon "button" at bounding box center [439, 196] width 20 height 20
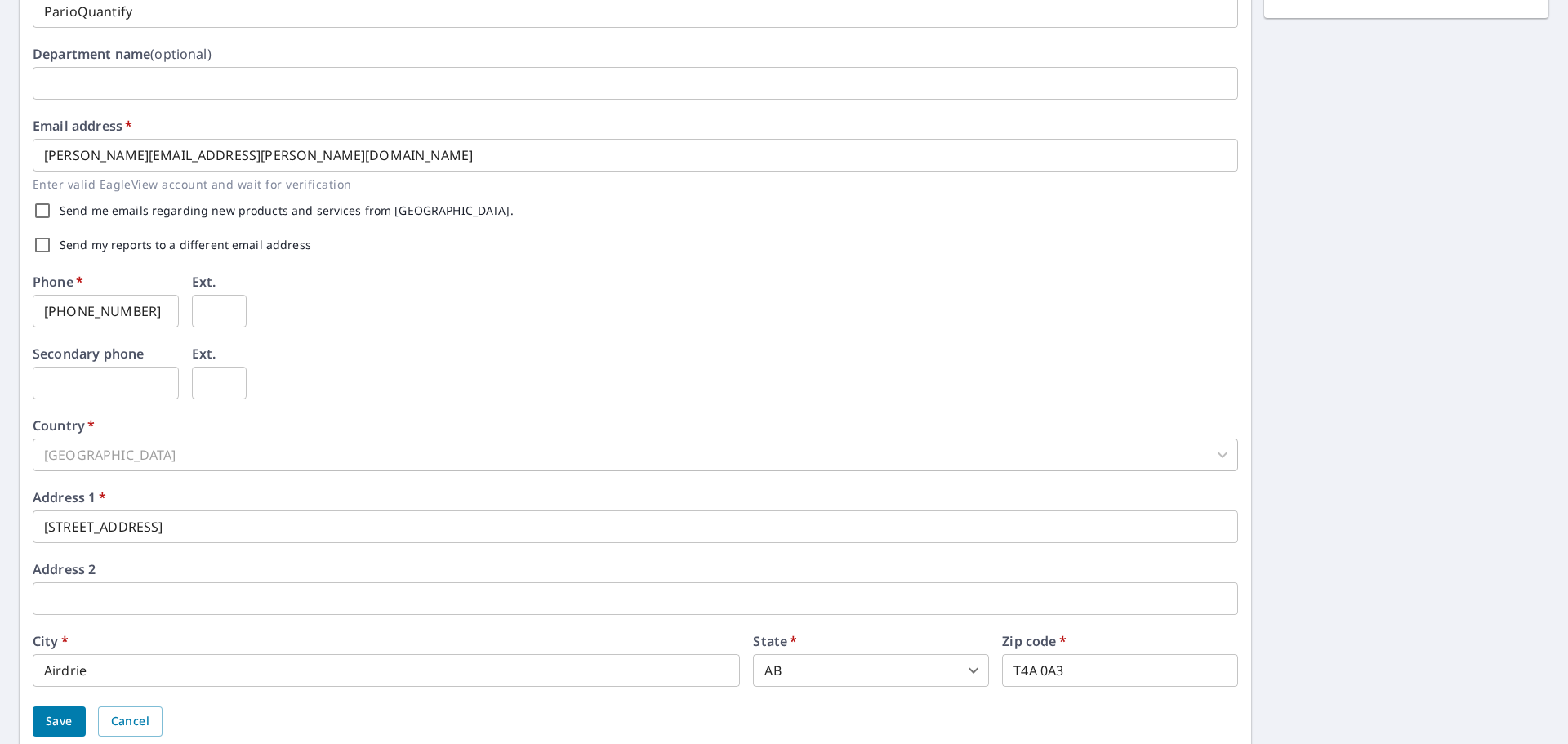
scroll to position [406, 0]
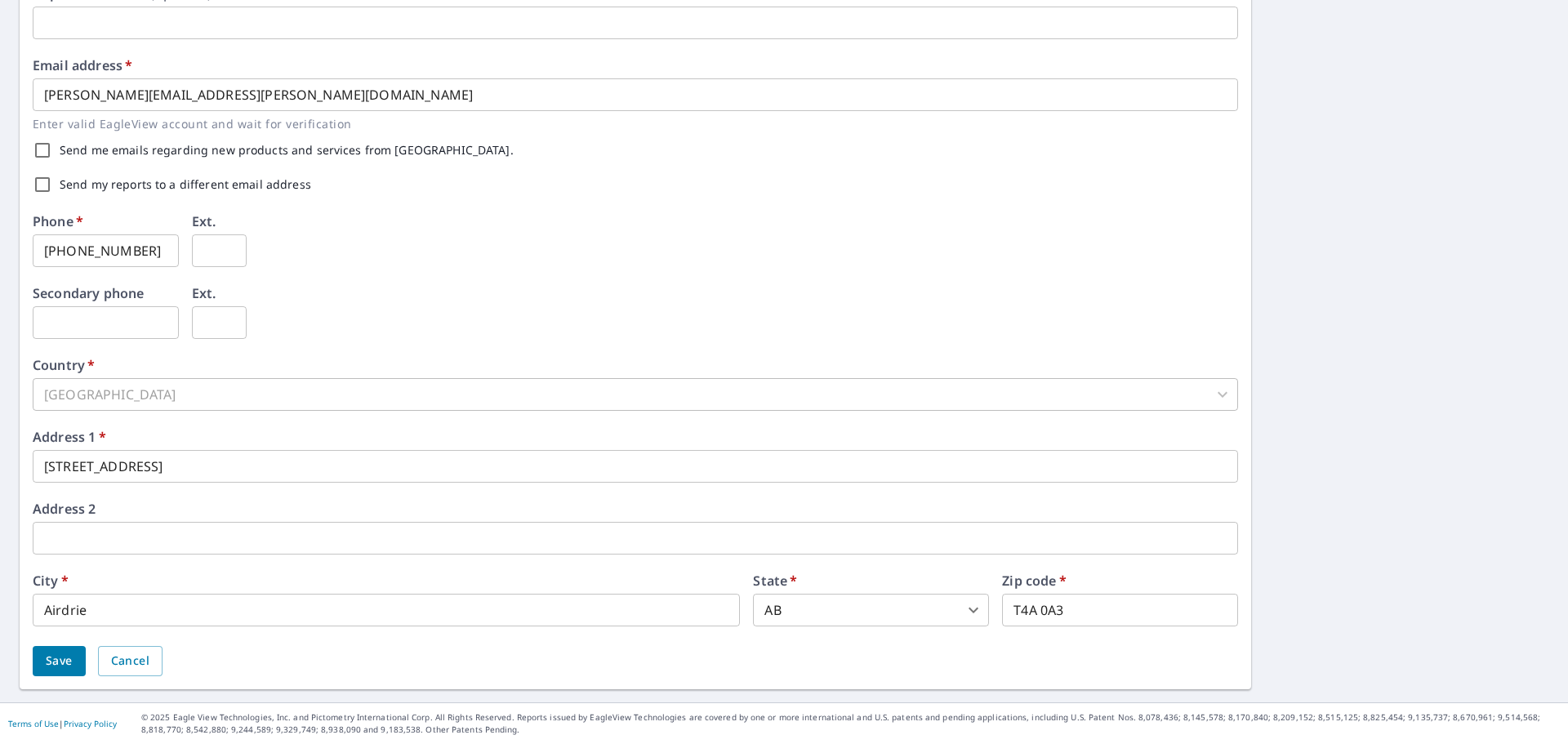
click at [399, 468] on input "[STREET_ADDRESS]" at bounding box center [635, 467] width 1205 height 33
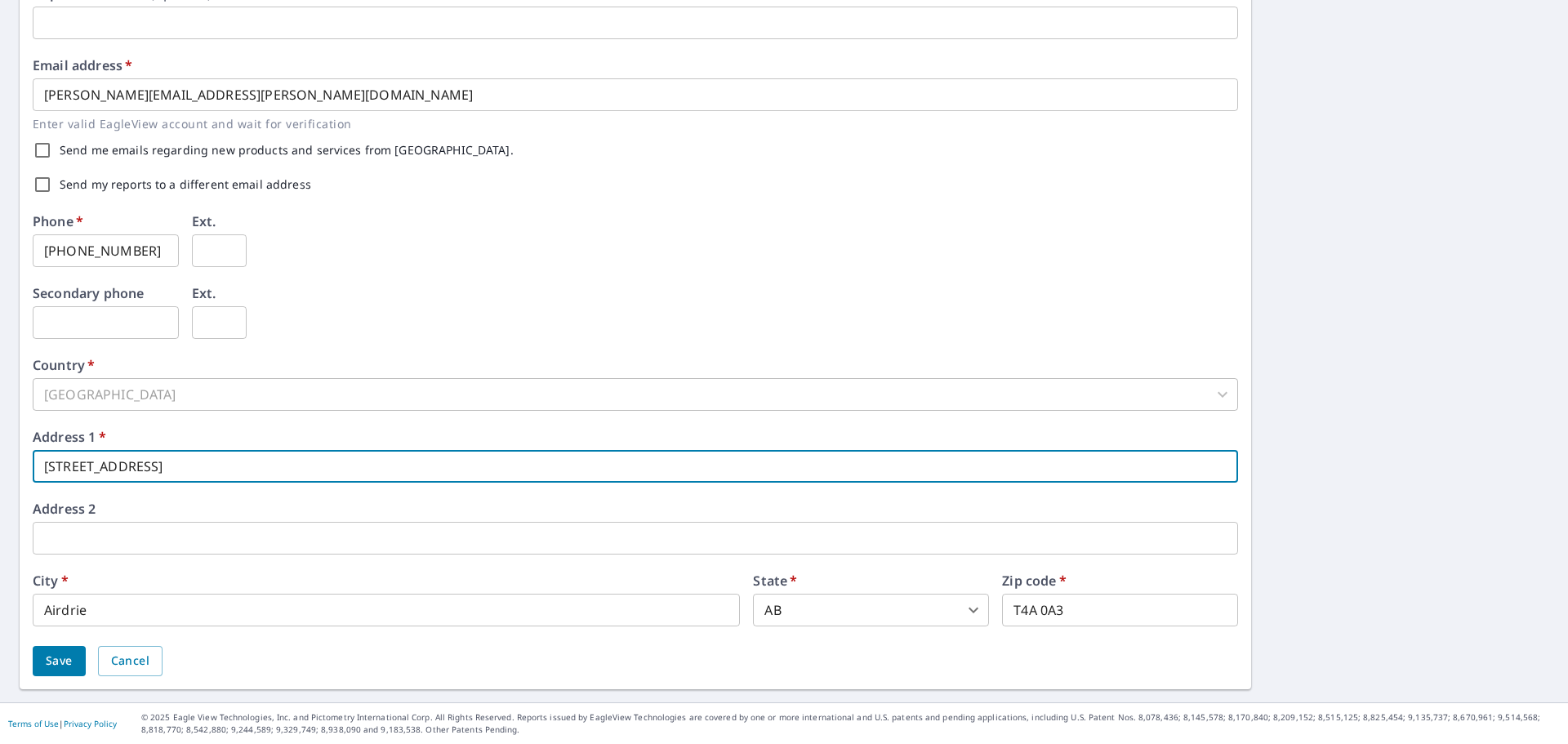
click at [399, 468] on input "[STREET_ADDRESS]" at bounding box center [635, 467] width 1205 height 33
click at [374, 608] on input "Airdrie" at bounding box center [386, 610] width 708 height 33
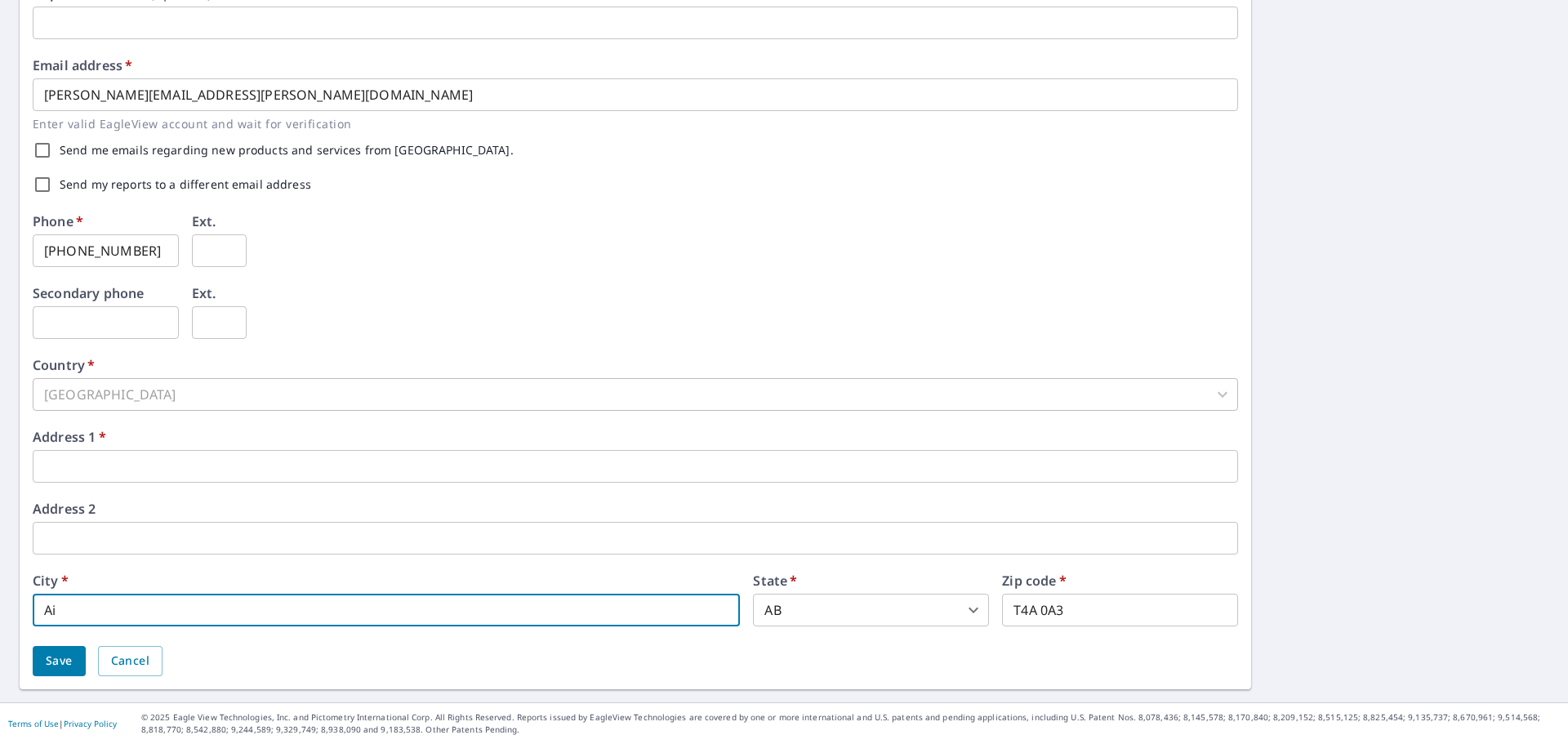
type input "A"
